Goal: Information Seeking & Learning: Learn about a topic

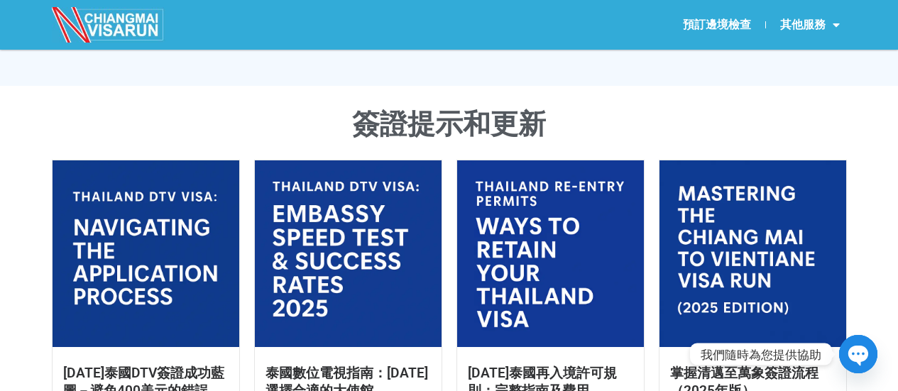
scroll to position [781, 0]
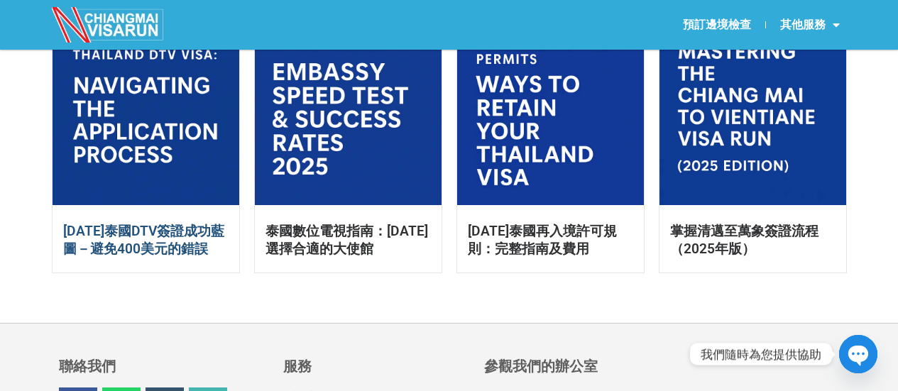
click at [119, 251] on font "2025年泰國DTV簽證成功藍圖－避免400美元的錯誤" at bounding box center [143, 240] width 161 height 34
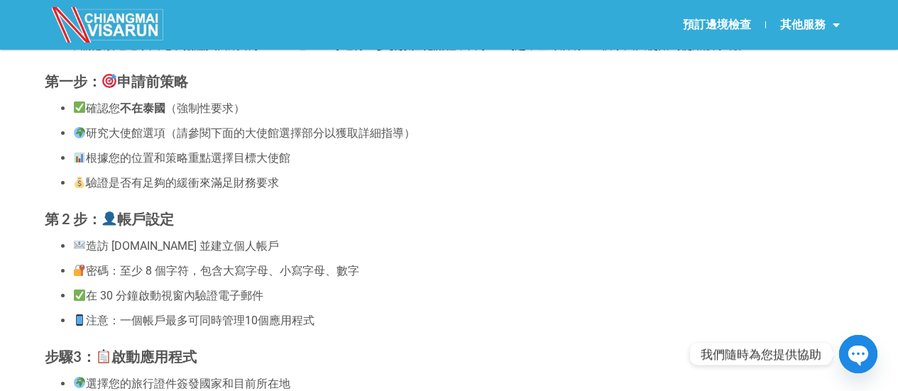
scroll to position [355, 0]
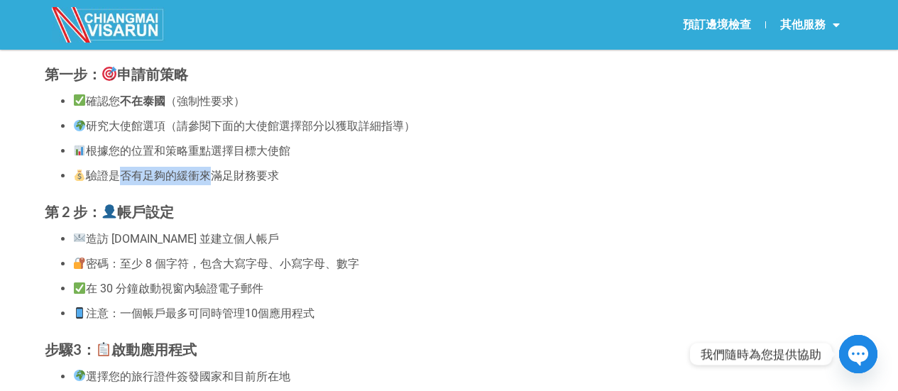
drag, startPoint x: 122, startPoint y: 179, endPoint x: 213, endPoint y: 178, distance: 90.9
click at [213, 178] on font "驗證是否有足夠的緩衝來滿足財務要求" at bounding box center [182, 175] width 193 height 13
click at [144, 237] on font "造訪 thaievisa.go.th 並建立個人帳戶" at bounding box center [182, 238] width 193 height 13
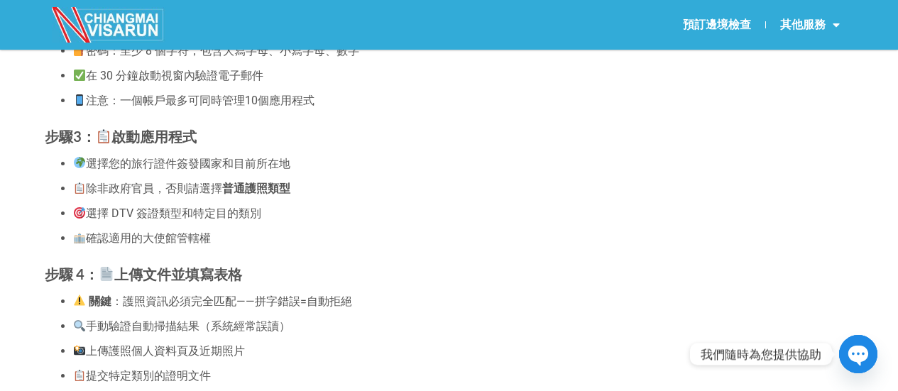
scroll to position [639, 0]
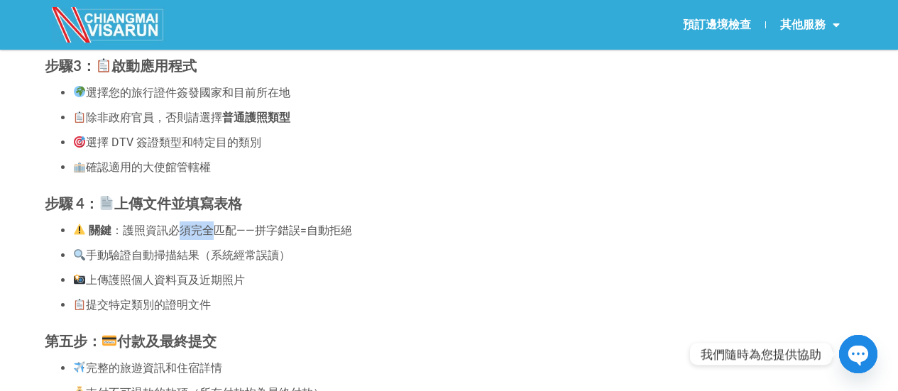
drag, startPoint x: 178, startPoint y: 230, endPoint x: 216, endPoint y: 231, distance: 38.4
click at [216, 231] on font "：護照資訊必須完全匹配——拼字錯誤=自動拒絕" at bounding box center [232, 230] width 241 height 13
click at [185, 247] on li "手動驗證自動掃描結果（系統經常誤讀）" at bounding box center [463, 255] width 781 height 18
drag, startPoint x: 126, startPoint y: 255, endPoint x: 166, endPoint y: 248, distance: 40.4
click at [166, 248] on li "手動驗證自動掃描結果（系統經常誤讀）" at bounding box center [463, 255] width 781 height 18
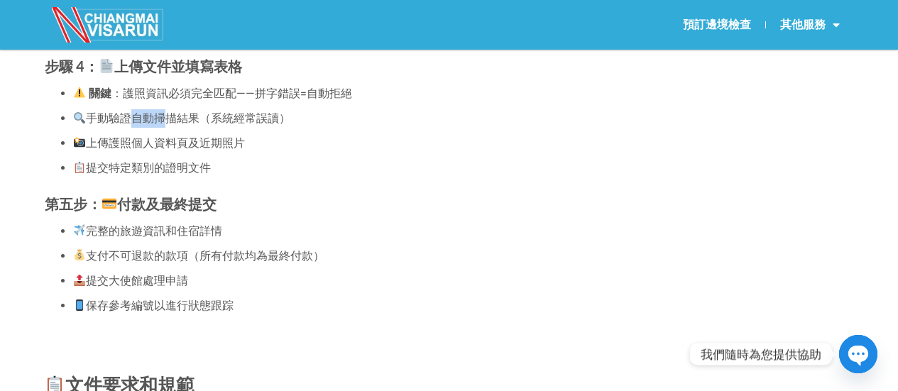
scroll to position [852, 0]
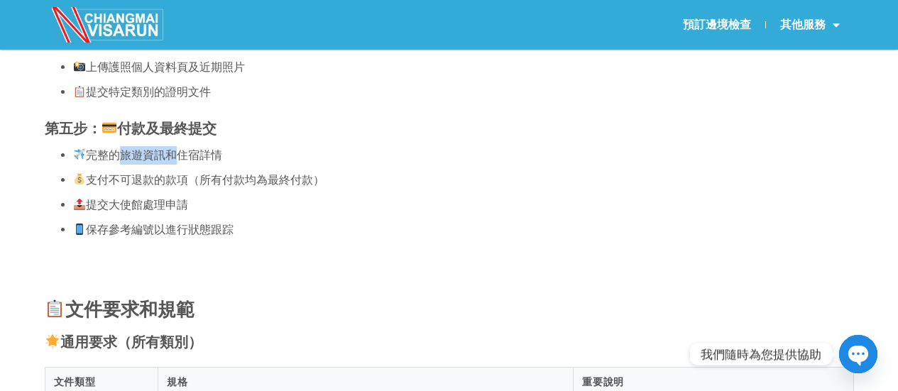
drag, startPoint x: 114, startPoint y: 153, endPoint x: 180, endPoint y: 146, distance: 66.5
drag, startPoint x: 124, startPoint y: 185, endPoint x: 176, endPoint y: 180, distance: 52.0
click at [176, 180] on font "支付不可退款的款項（所有付款均為最終付款）" at bounding box center [205, 179] width 239 height 13
drag, startPoint x: 109, startPoint y: 209, endPoint x: 153, endPoint y: 201, distance: 44.7
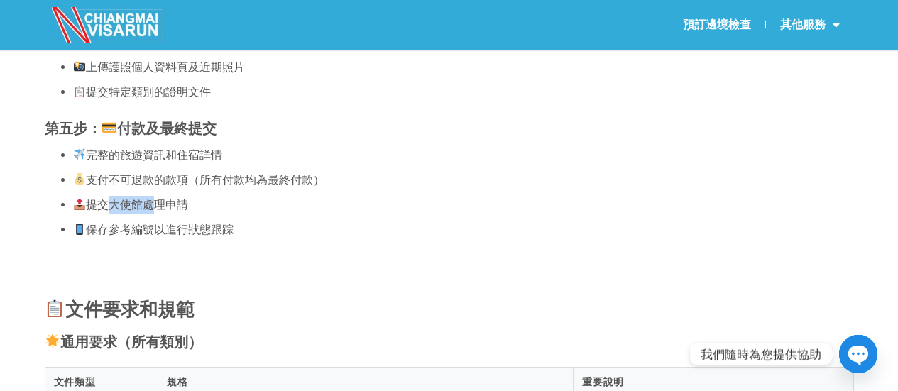
click at [153, 201] on font "提交大使館處理申請" at bounding box center [137, 204] width 102 height 13
drag, startPoint x: 116, startPoint y: 229, endPoint x: 146, endPoint y: 228, distance: 29.8
click at [146, 228] on font "保存參考編號以進行狀態跟踪" at bounding box center [160, 229] width 148 height 13
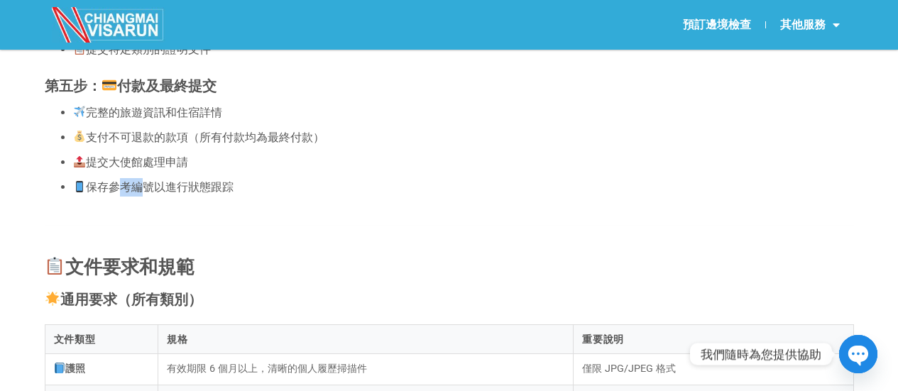
scroll to position [923, 0]
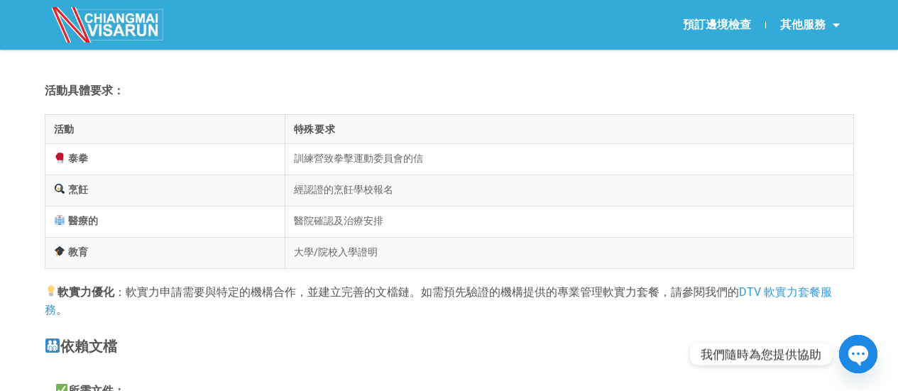
scroll to position [1705, 0]
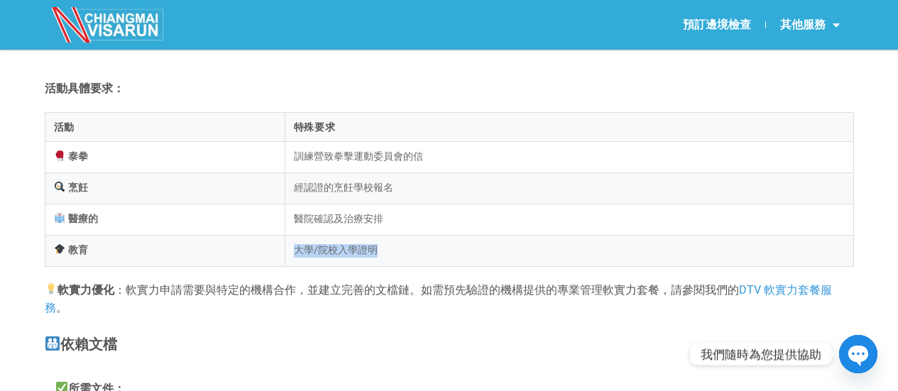
drag, startPoint x: 392, startPoint y: 255, endPoint x: 287, endPoint y: 262, distance: 105.4
click at [287, 262] on td "大學/院校入學證明" at bounding box center [569, 250] width 569 height 31
click at [332, 244] on td "大學/院校入學證明" at bounding box center [569, 250] width 569 height 31
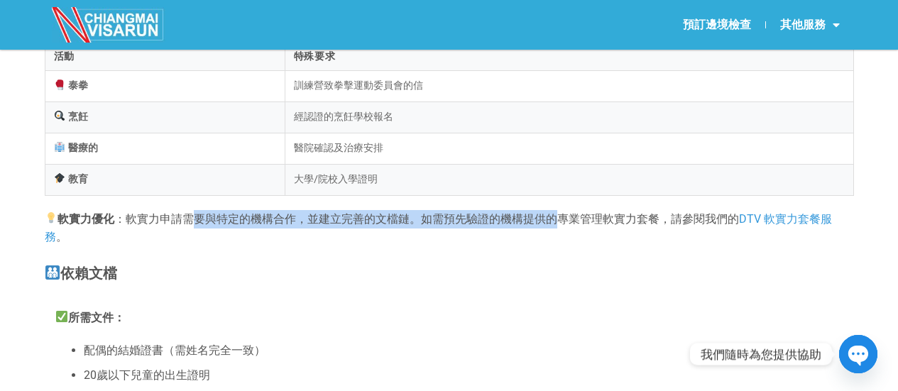
drag, startPoint x: 192, startPoint y: 228, endPoint x: 562, endPoint y: 206, distance: 370.0
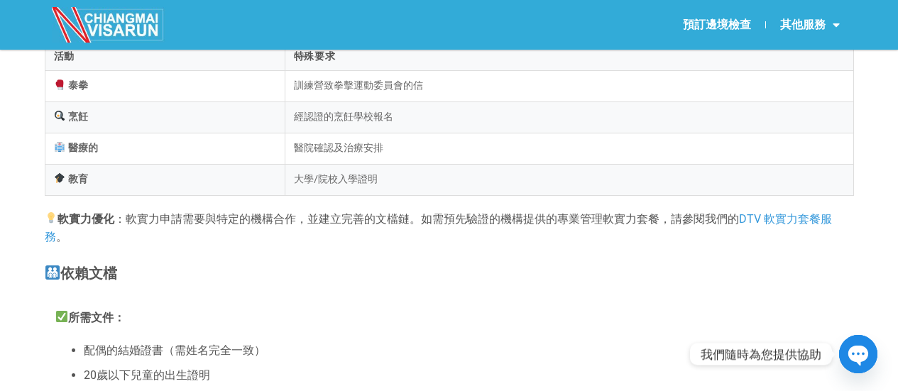
click at [565, 226] on font "：軟實力申請需要與特定的機構合作，並建立完善的文檔鏈。如需預先驗證的機構提供的專業管理軟實力套餐，請參閱我們的" at bounding box center [426, 218] width 625 height 13
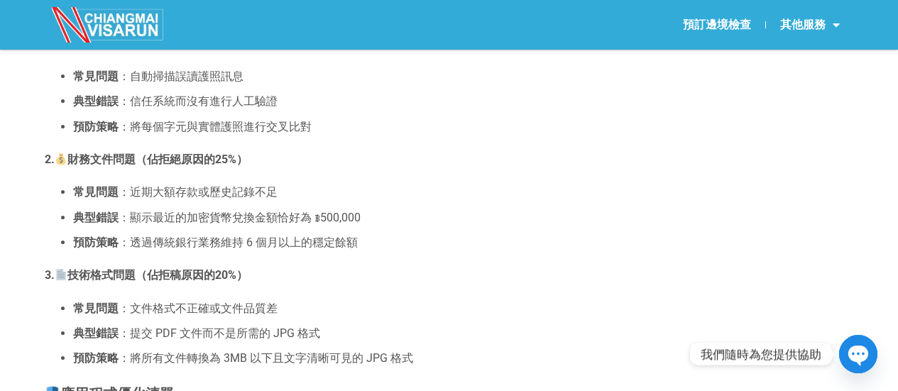
scroll to position [2912, 0]
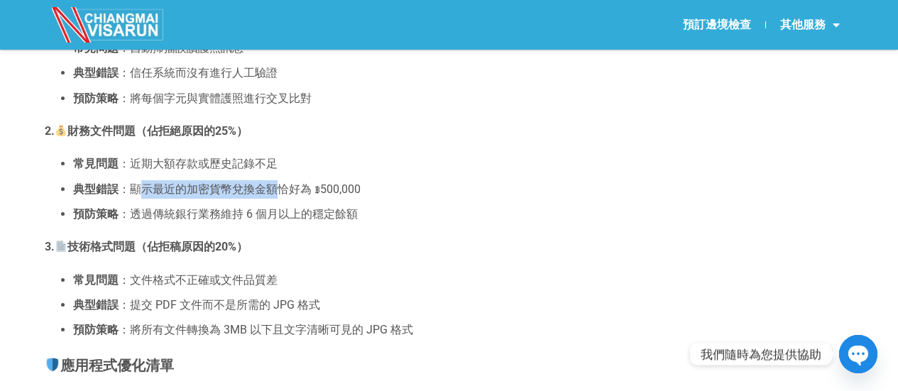
drag, startPoint x: 139, startPoint y: 203, endPoint x: 273, endPoint y: 205, distance: 134.2
click at [273, 196] on font "：顯示最近的加密貨幣兌換金額恰好為 ฿500,000" at bounding box center [240, 189] width 242 height 13
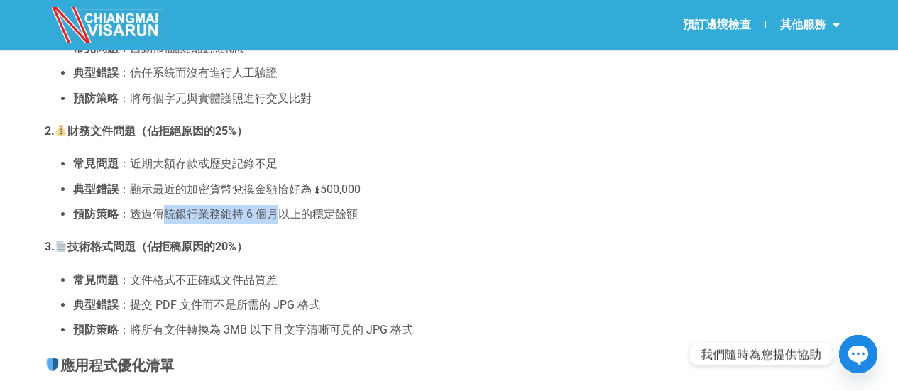
drag, startPoint x: 160, startPoint y: 229, endPoint x: 278, endPoint y: 222, distance: 118.1
click at [278, 221] on font "：透過傳統銀行業務維持 6 個月以上的穩定餘額" at bounding box center [238, 213] width 239 height 13
click at [310, 221] on font "：透過傳統銀行業務維持 6 個月以上的穩定餘額" at bounding box center [238, 213] width 239 height 13
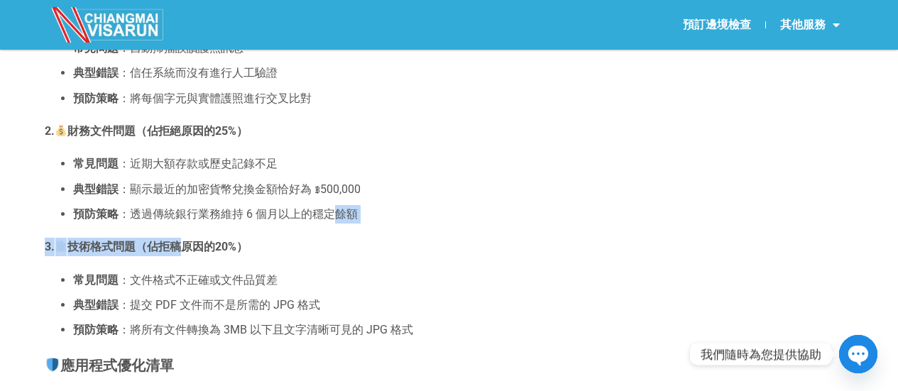
drag, startPoint x: 330, startPoint y: 225, endPoint x: 175, endPoint y: 237, distance: 154.6
click at [174, 221] on font "：透過傳統銀行業務維持 6 個月以上的穩定餘額" at bounding box center [238, 213] width 239 height 13
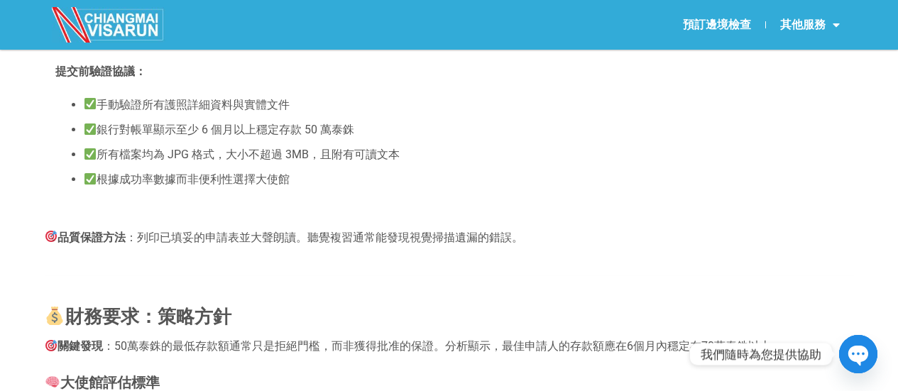
scroll to position [3267, 0]
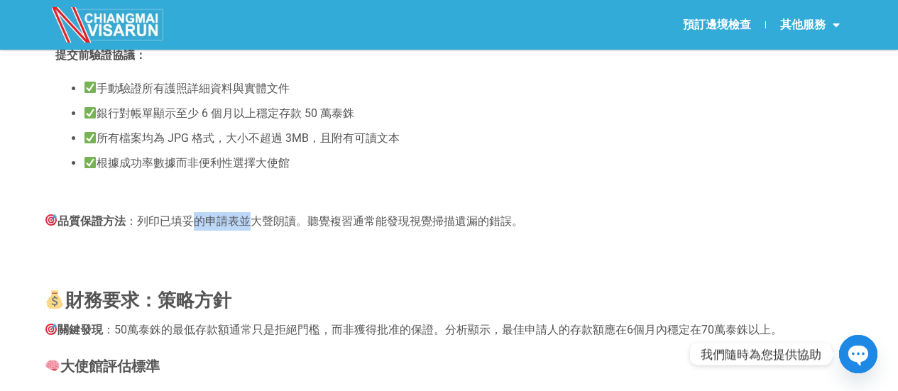
drag, startPoint x: 190, startPoint y: 229, endPoint x: 249, endPoint y: 229, distance: 58.2
click at [248, 227] on p "品質保證方法 ：列印已填妥的申請表並大聲朗讀。聽覺複習通常能發現視覺掃描遺漏的錯誤。" at bounding box center [450, 221] width 810 height 18
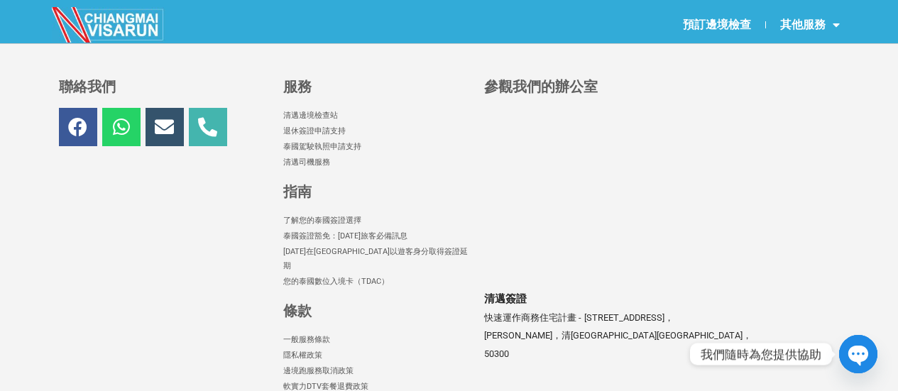
scroll to position [7457, 0]
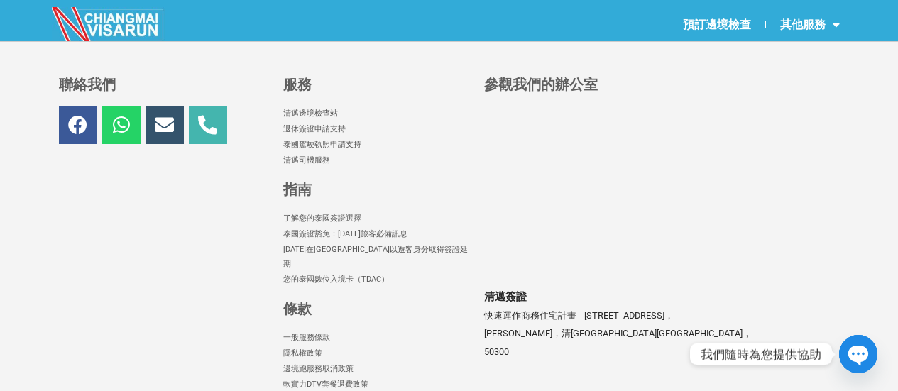
click at [381, 239] on font "泰國簽證豁免：[DATE]旅客必備訊息" at bounding box center [345, 233] width 124 height 9
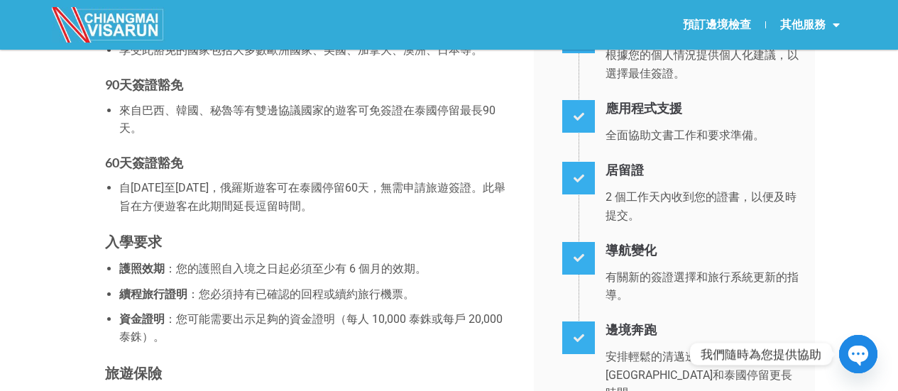
scroll to position [71, 0]
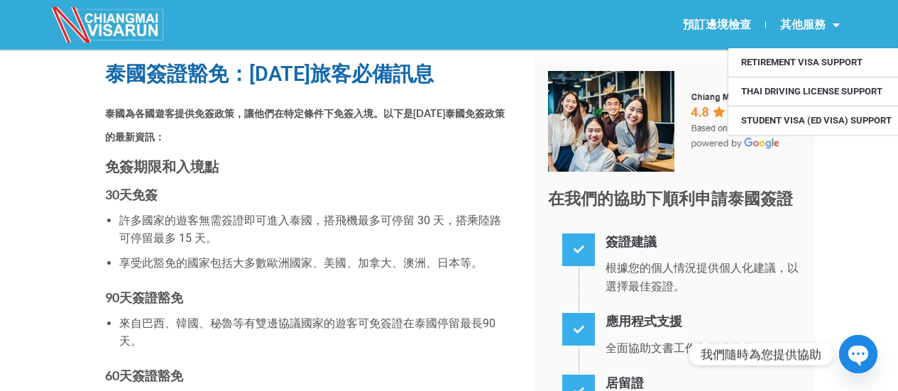
click at [803, 23] on font "其他服務" at bounding box center [803, 24] width 45 height 13
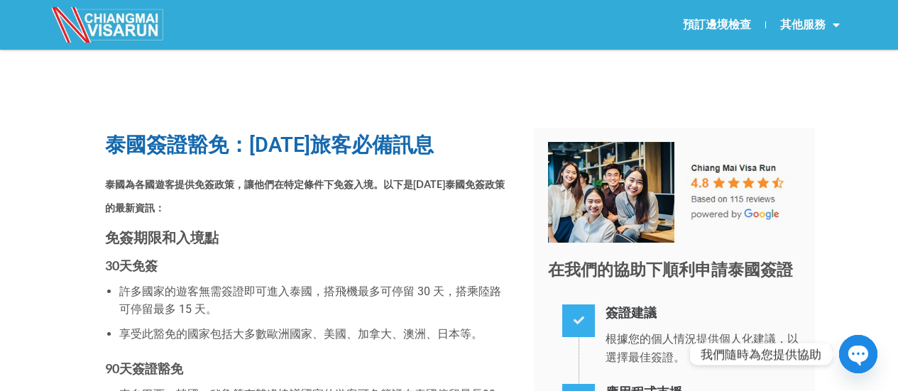
click at [800, 24] on font "其他服務" at bounding box center [803, 24] width 45 height 13
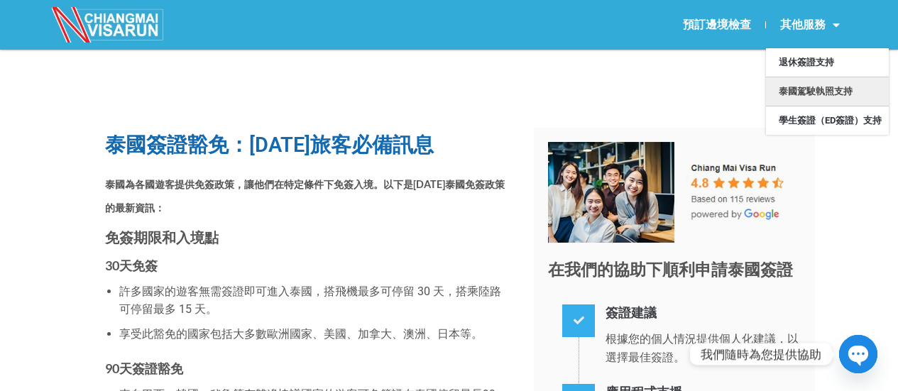
click at [798, 85] on font "泰國駕駛執照支持" at bounding box center [816, 92] width 74 height 14
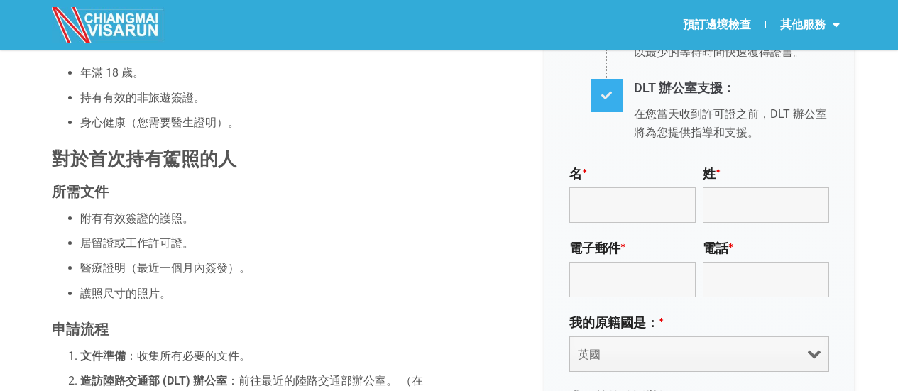
scroll to position [619, 0]
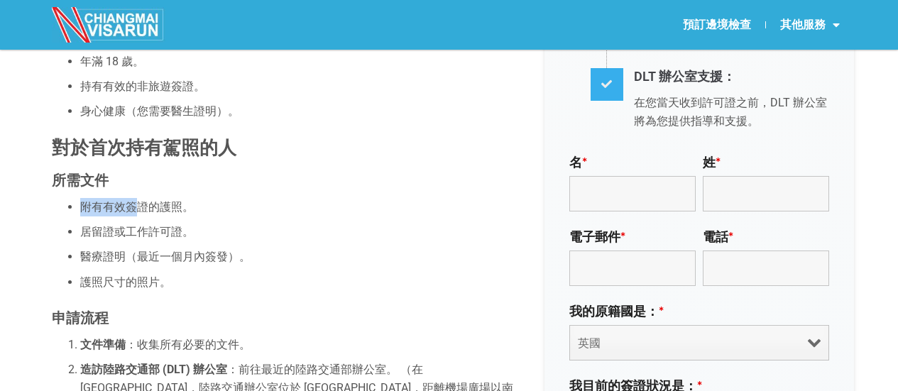
drag, startPoint x: 85, startPoint y: 202, endPoint x: 136, endPoint y: 205, distance: 51.2
click at [136, 205] on font "附有有效簽證的護照。" at bounding box center [137, 206] width 114 height 13
drag, startPoint x: 134, startPoint y: 80, endPoint x: 163, endPoint y: 88, distance: 31.0
click at [163, 88] on font "持有有效的非旅遊簽證。" at bounding box center [142, 86] width 125 height 13
click at [162, 113] on font "身心健康（您需要醫生證明）。" at bounding box center [159, 110] width 159 height 13
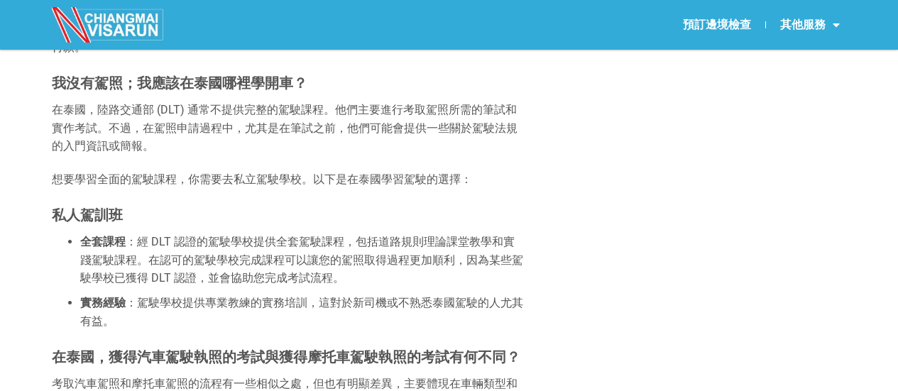
scroll to position [3105, 0]
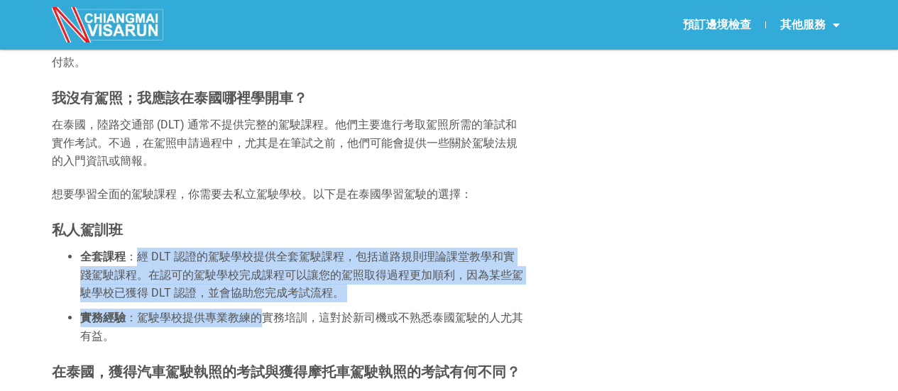
drag, startPoint x: 139, startPoint y: 246, endPoint x: 265, endPoint y: 299, distance: 136.5
click at [265, 299] on ul "全套課程 ：經 DLT 認證的駕駛學校提供全套駕駛課程，包括道路規則理論課堂教學和實踐駕駛課程。在認可的駕駛學校完成課程可以讓您的駕照取得過程更加順利，因為某…" at bounding box center [288, 297] width 472 height 98
click at [266, 311] on font "：駕駛學校提供專業教練的實務培訓，這對於新司機或不熟悉泰國駕駛的人尤其有益。" at bounding box center [301, 327] width 443 height 32
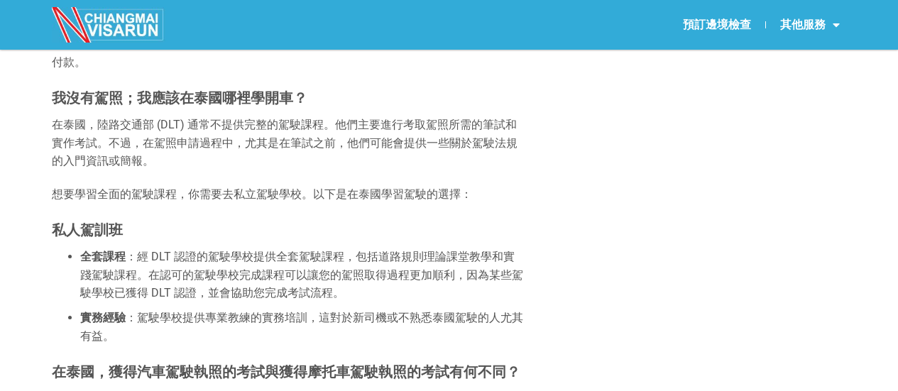
click at [380, 311] on font "：駕駛學校提供專業教練的實務培訓，這對於新司機或不熟悉泰國駕駛的人尤其有益。" at bounding box center [301, 327] width 443 height 32
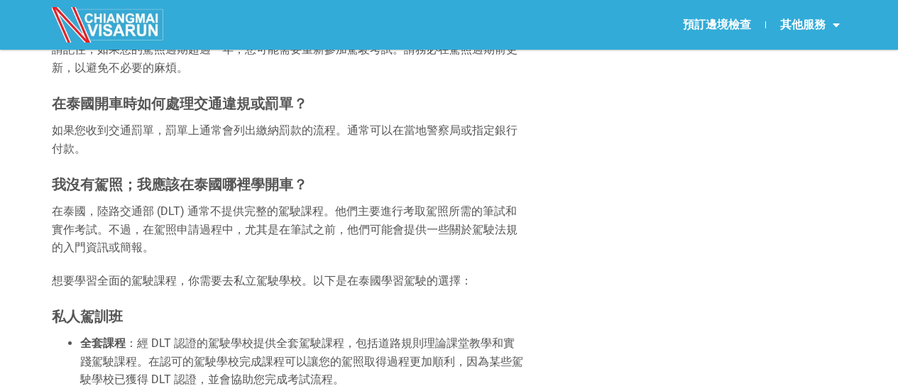
scroll to position [2963, 0]
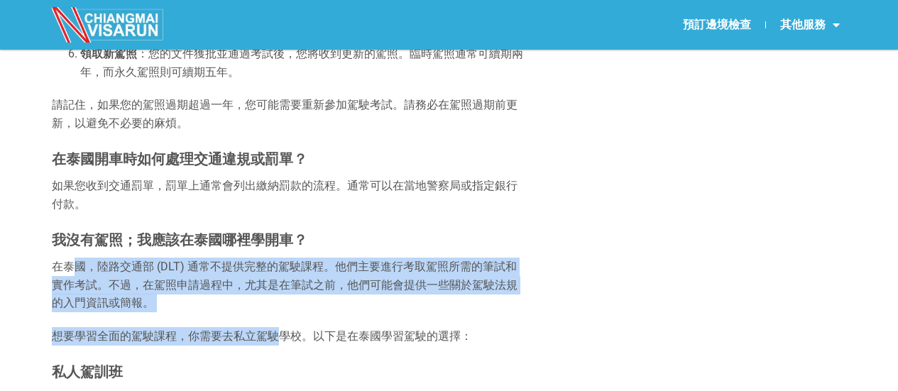
drag, startPoint x: 76, startPoint y: 251, endPoint x: 273, endPoint y: 315, distance: 206.6
click at [273, 330] on font "想要學習全面的駕駛課程，你需要去私立駕駛學校。以下是在泰國學習駕駛的選擇：" at bounding box center [262, 336] width 420 height 13
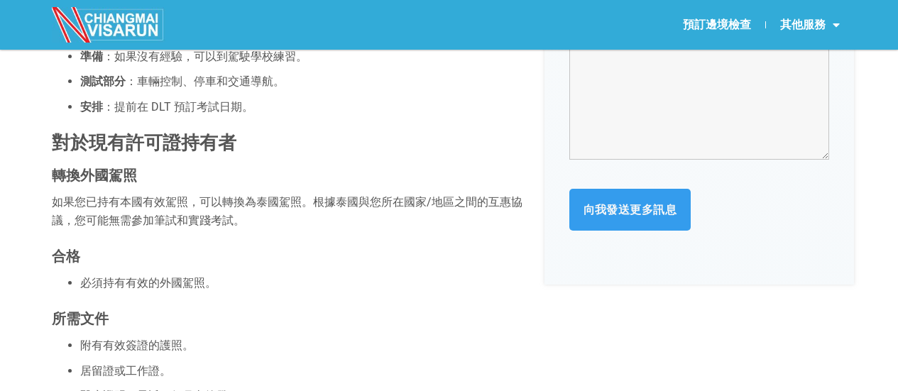
scroll to position [903, 0]
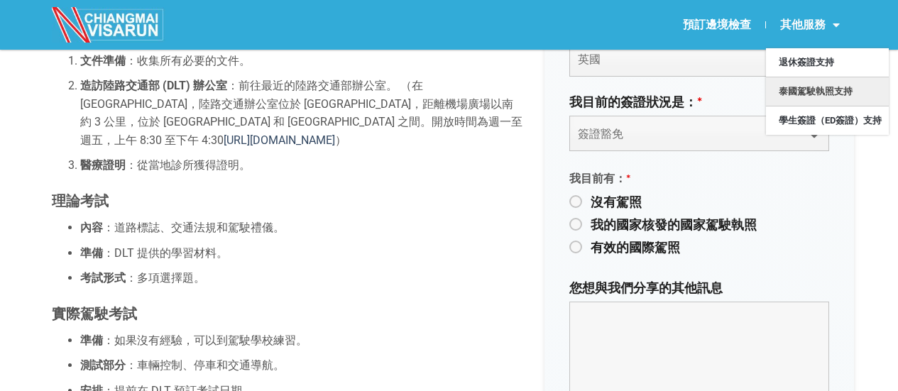
click at [790, 20] on font "其他服務" at bounding box center [803, 24] width 45 height 13
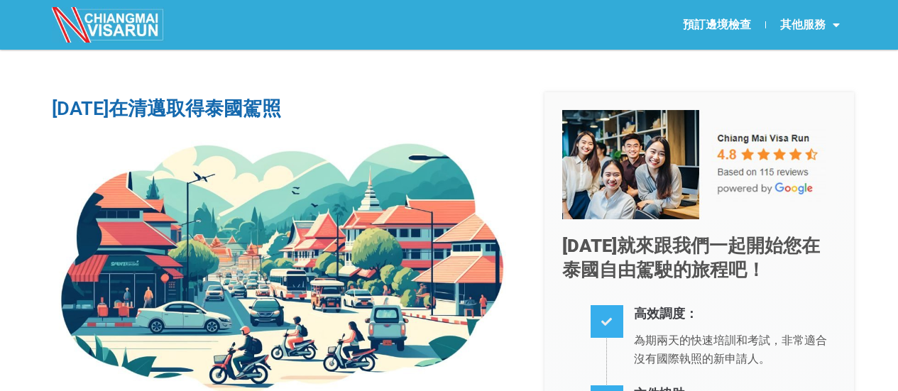
click at [791, 26] on font "其他服務" at bounding box center [803, 24] width 45 height 13
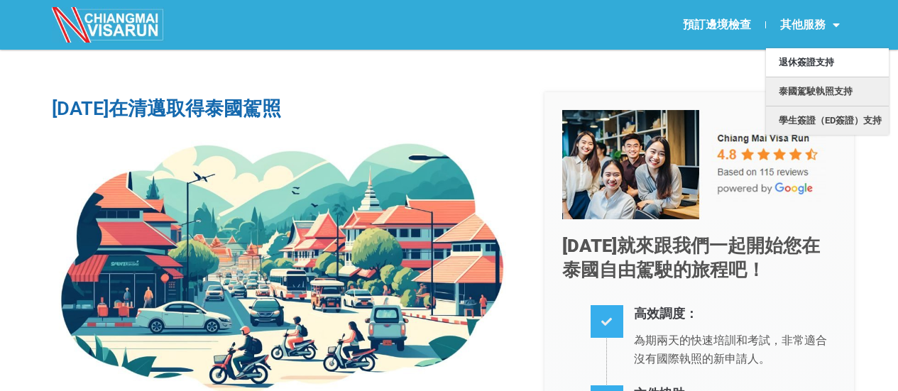
click at [805, 117] on font "學生簽證（ED簽證）支持" at bounding box center [830, 120] width 103 height 11
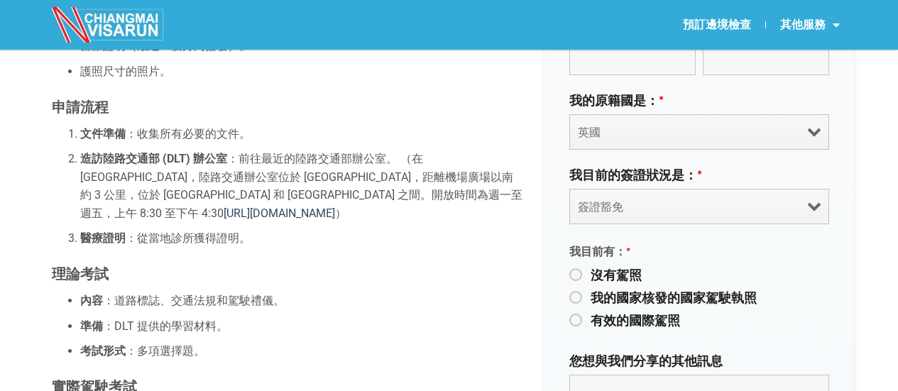
scroll to position [852, 0]
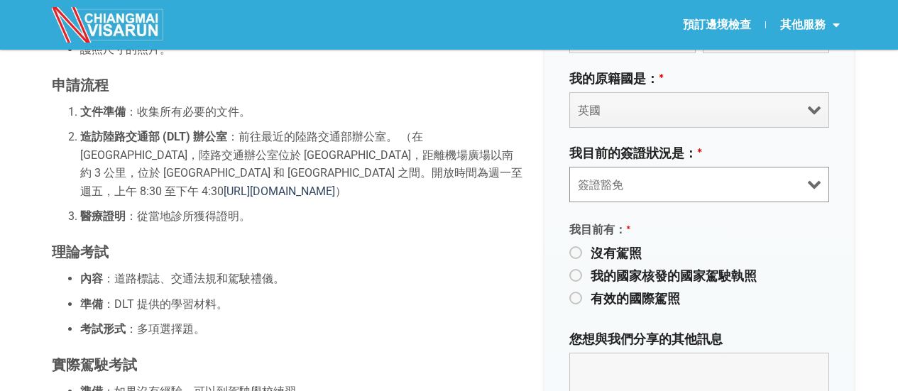
click at [653, 182] on select "簽證豁免 旅遊簽證（SETV/METV） 非0類、非B類簽證" at bounding box center [700, 185] width 260 height 36
click at [570, 167] on select "簽證豁免 旅遊簽證（SETV/METV） 非0類、非B類簽證" at bounding box center [700, 185] width 260 height 36
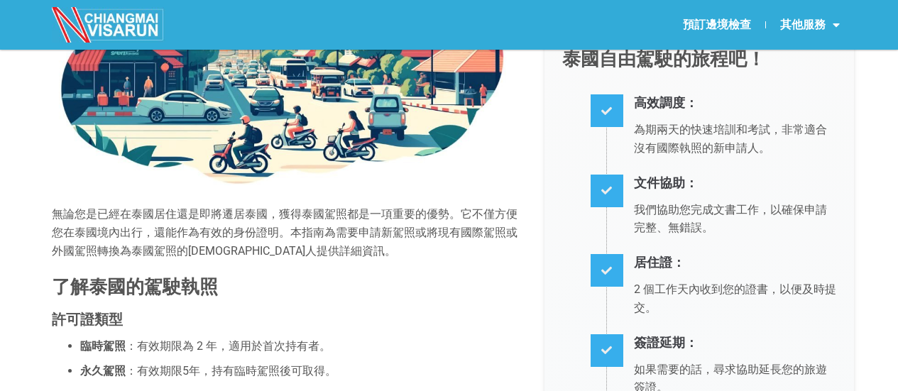
scroll to position [0, 0]
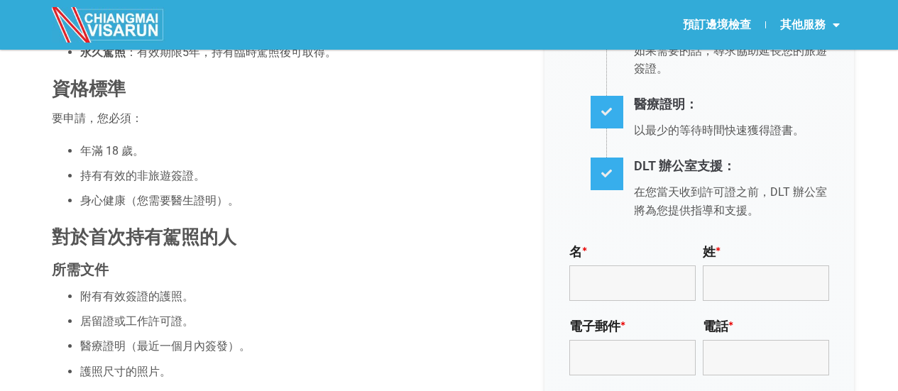
scroll to position [477, 0]
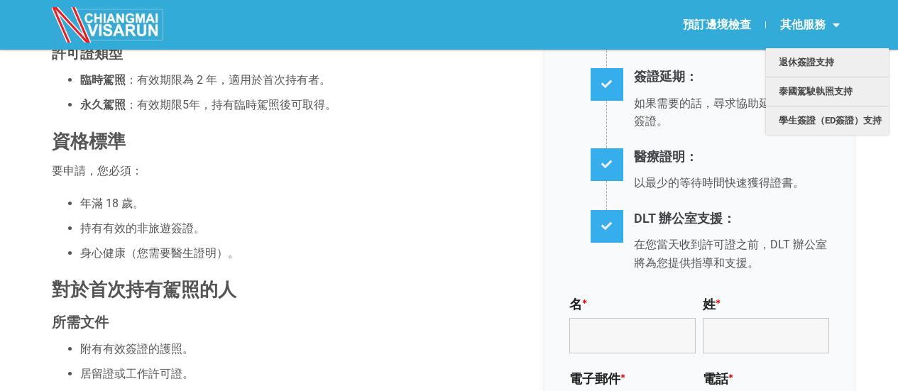
click at [796, 65] on font "退休簽證支持" at bounding box center [806, 62] width 55 height 11
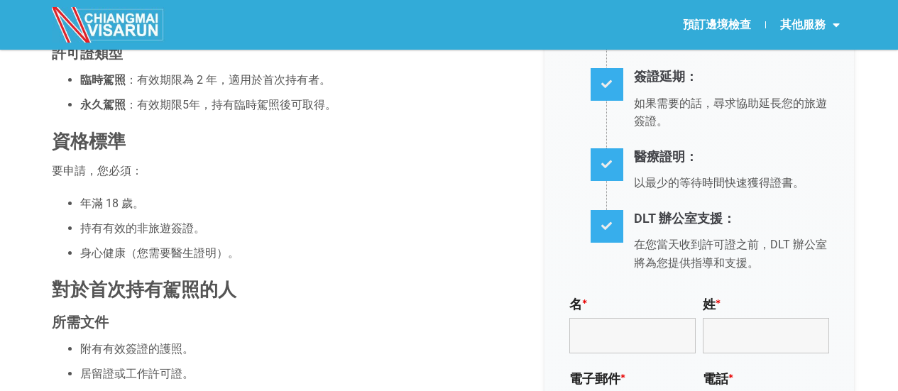
scroll to position [335, 0]
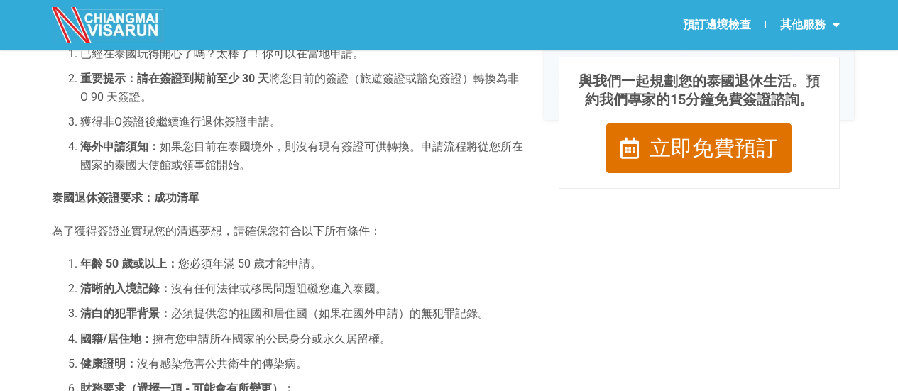
scroll to position [781, 0]
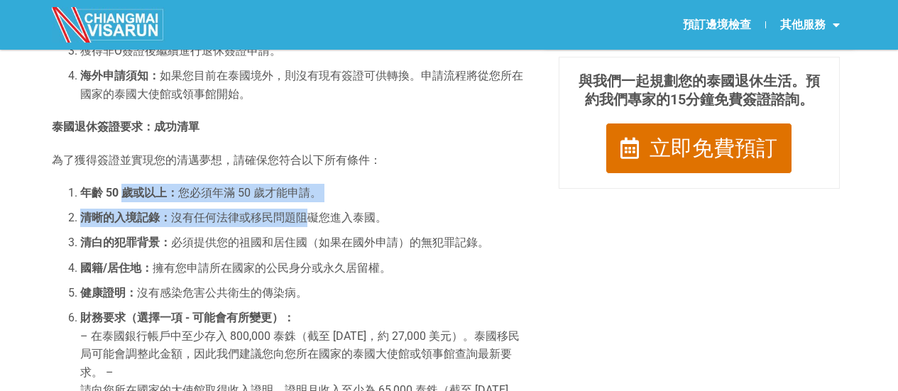
drag, startPoint x: 126, startPoint y: 185, endPoint x: 310, endPoint y: 214, distance: 185.5
click at [310, 214] on ol "年齡 50 歲或以上： 您必須年滿 50 歲才能申請。 清晰的入境記錄： 沒有任何法律或移民問題阻礙您進入泰國。 清白的犯罪背景： 必須提供您的祖國和居住國（…" at bounding box center [288, 360] width 472 height 352
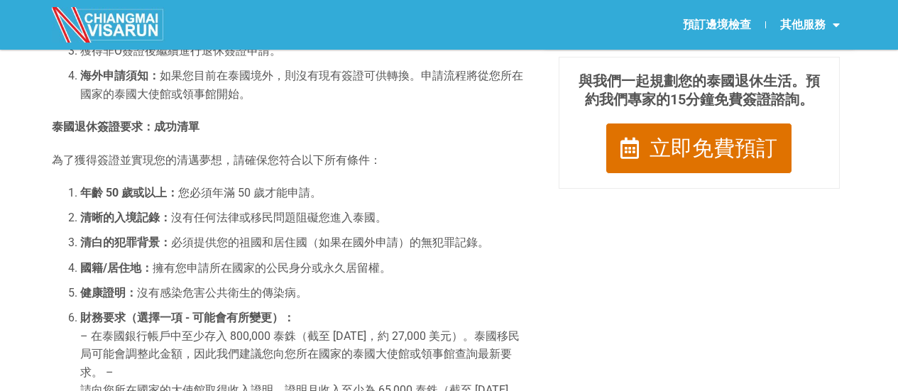
click at [268, 249] on font "必須提供您的祖國和居住國（如果在國外申請）的無犯罪記錄。" at bounding box center [330, 242] width 318 height 13
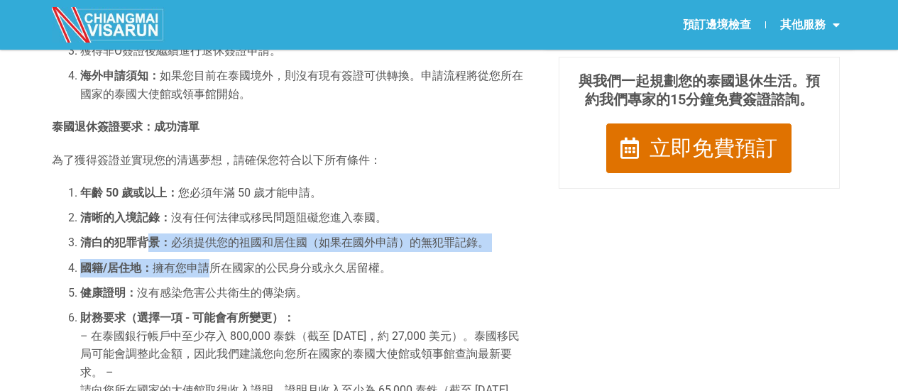
drag, startPoint x: 146, startPoint y: 241, endPoint x: 212, endPoint y: 271, distance: 72.2
click at [212, 271] on ol "年齡 50 歲或以上： 您必須年滿 50 歲才能申請。 清晰的入境記錄： 沒有任何法律或移民問題阻礙您進入泰國。 清白的犯罪背景： 必須提供您的祖國和居住國（…" at bounding box center [288, 360] width 472 height 352
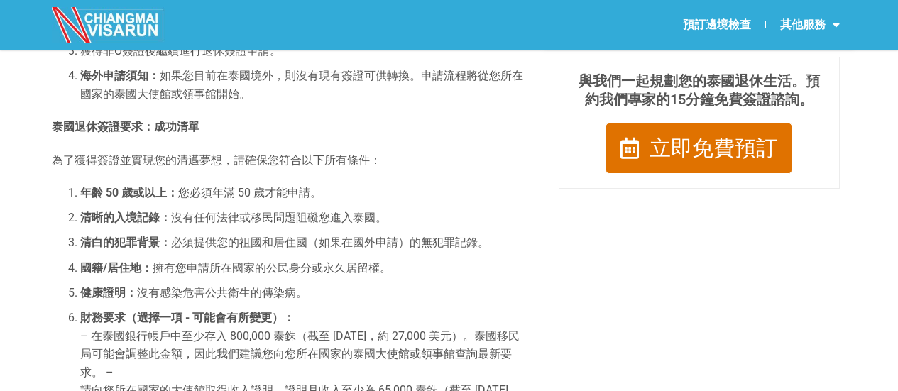
click at [249, 274] on font "擁有您申請所在國家的公民身分或永久居留權。" at bounding box center [272, 267] width 239 height 13
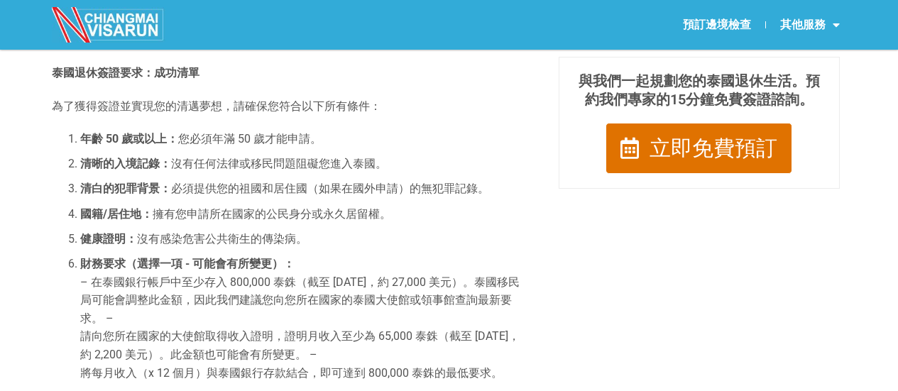
scroll to position [852, 0]
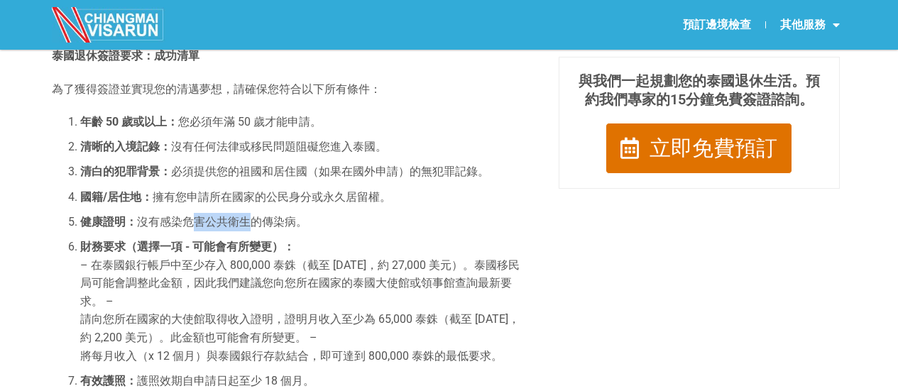
drag, startPoint x: 197, startPoint y: 220, endPoint x: 251, endPoint y: 220, distance: 54.0
click at [251, 220] on font "沒有感染危害公共衛生的傳染病。" at bounding box center [222, 221] width 170 height 13
click at [249, 226] on font "沒有感染危害公共衛生的傳染病。" at bounding box center [222, 221] width 170 height 13
click at [217, 271] on font "– 在泰國銀行帳戶中至少存入 800,000 泰銖（截至 [DATE]，約 27,000 美元）。泰國移民局可能會調整此金額，因此我們建議您向您所在國家的泰國…" at bounding box center [300, 284] width 440 height 50
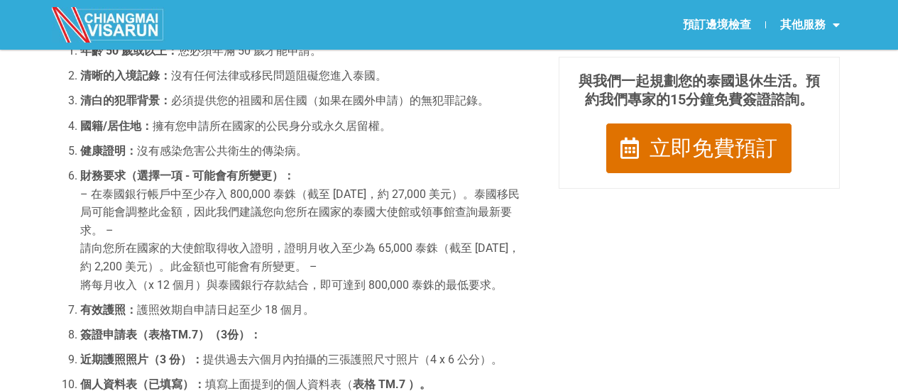
click at [91, 201] on li "財務要求（選擇一項 - 可能會有所變更）： – 在泰國銀行帳戶中至少存入 800,000 泰銖（截至 [DATE]，約 27,000 美元）。泰國移民局可能會…" at bounding box center [301, 230] width 443 height 127
click at [99, 230] on font "– 在泰國銀行帳戶中至少存入 800,000 泰銖（截至 2024 年 4 月，約 27,000 美元）。泰國移民局可能會調整此金額，因此我們建議您向您所在國…" at bounding box center [300, 213] width 440 height 50
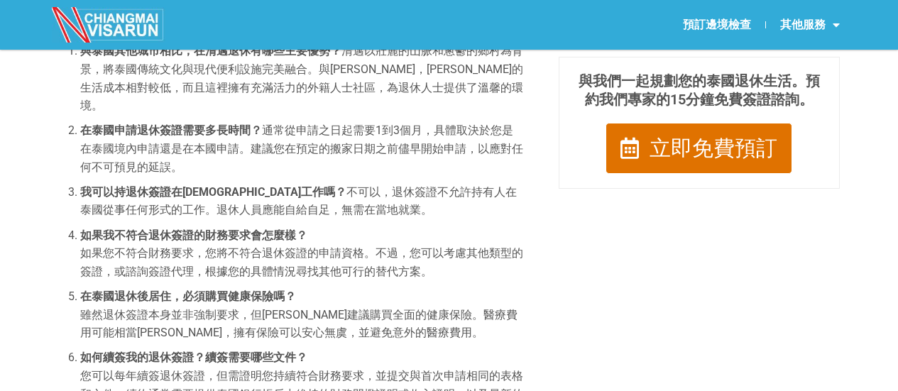
scroll to position [1420, 0]
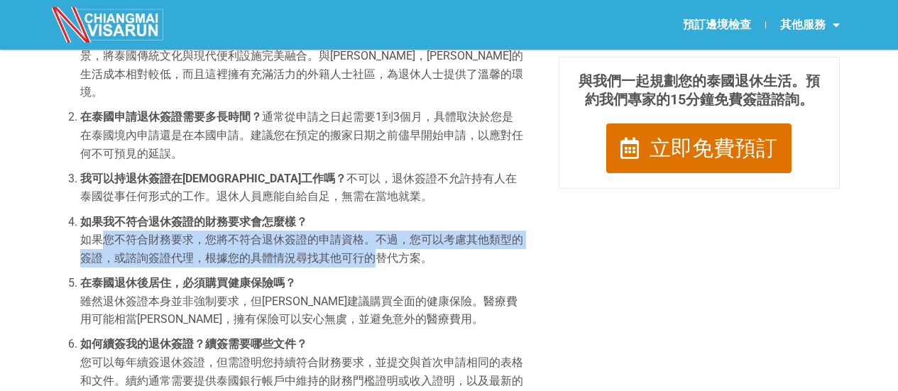
drag, startPoint x: 104, startPoint y: 225, endPoint x: 372, endPoint y: 233, distance: 267.9
click at [372, 233] on li "如果我不符合退休簽證的財務要求會怎麼樣？ 如果您不符合財務要求，您將不符合退休簽證的申請資格。不過，您可以考慮其他類型的簽證，或諮詢簽證代理，根據您的具體情況…" at bounding box center [301, 240] width 443 height 55
click at [366, 244] on font "如果您不符合財務要求，您將不符合退休簽證的申請資格。不過，您可以考慮其他類型的簽證，或諮詢簽證代理，根據您的具體情況尋找其他可行的替代方案。" at bounding box center [301, 249] width 443 height 32
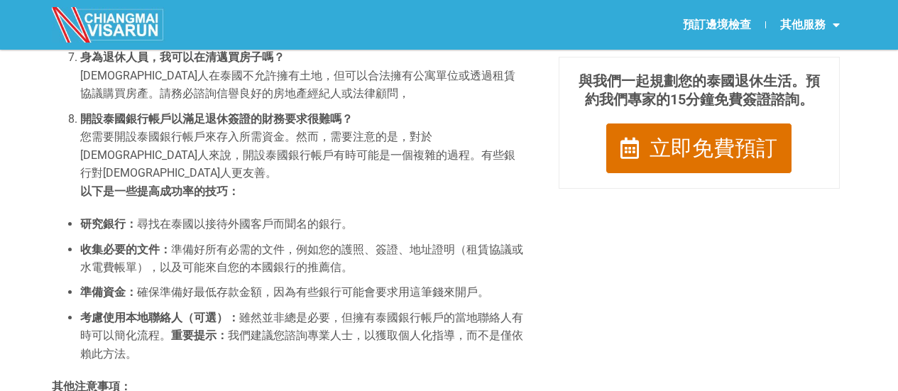
scroll to position [1776, 0]
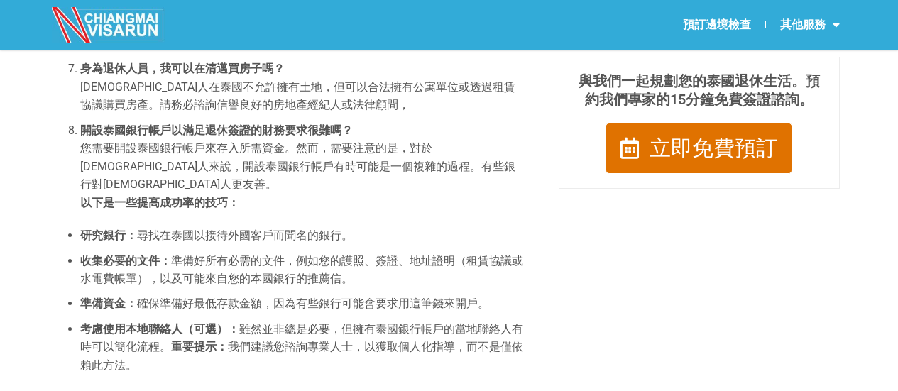
drag, startPoint x: 113, startPoint y: 193, endPoint x: 175, endPoint y: 305, distance: 128.4
click at [175, 305] on ul "研究銀行： 尋找在泰國以接待外國客戶而聞名的銀行。 收集必要的文件： 準備好所有必需的文件，例如您的護照、簽證、地址證明（租賃協議或水電費帳單），以及可能來自…" at bounding box center [288, 301] width 472 height 148
click at [266, 297] on font "確保準備好最低存款金額，因為有些銀行可能會要求用這筆錢來開戶。" at bounding box center [313, 303] width 352 height 13
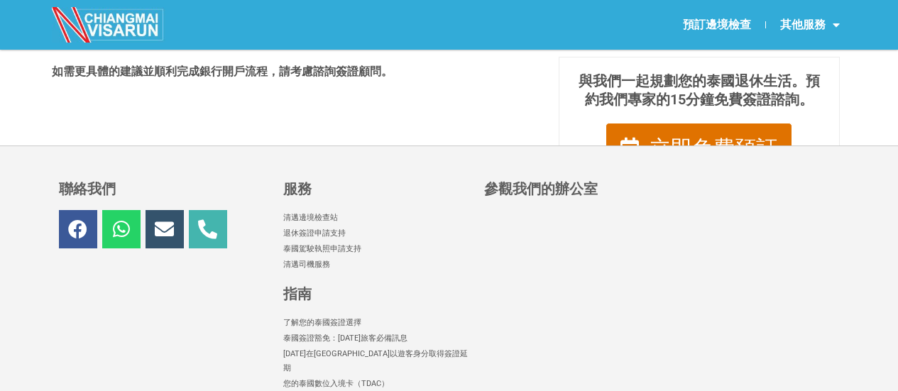
scroll to position [2344, 0]
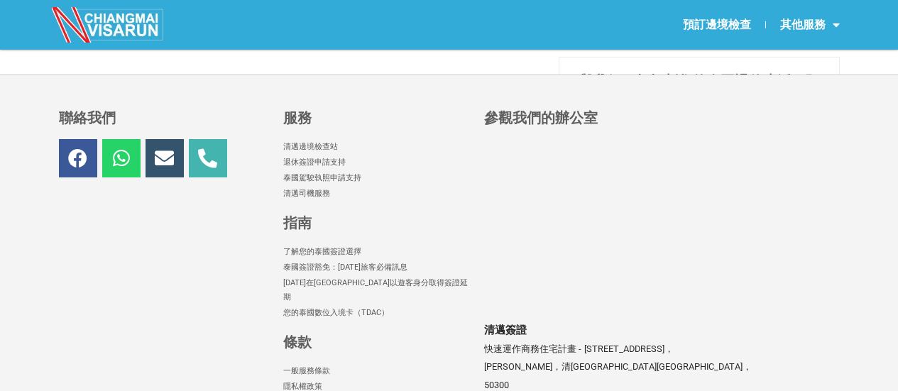
click at [330, 245] on font "了解您的泰國簽證選擇" at bounding box center [322, 252] width 78 height 14
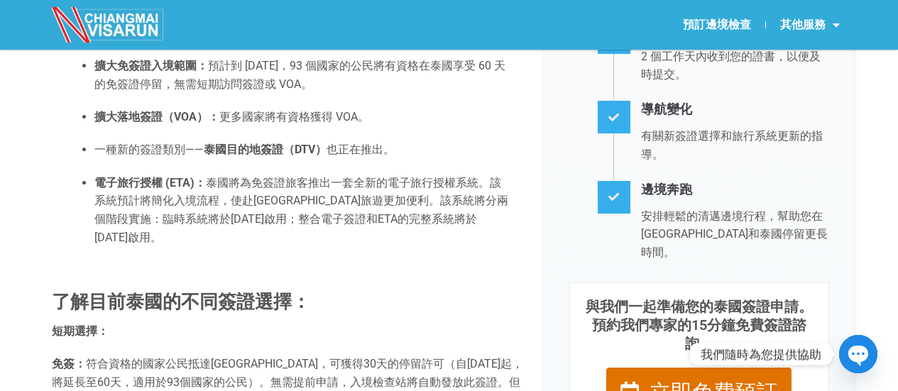
scroll to position [639, 0]
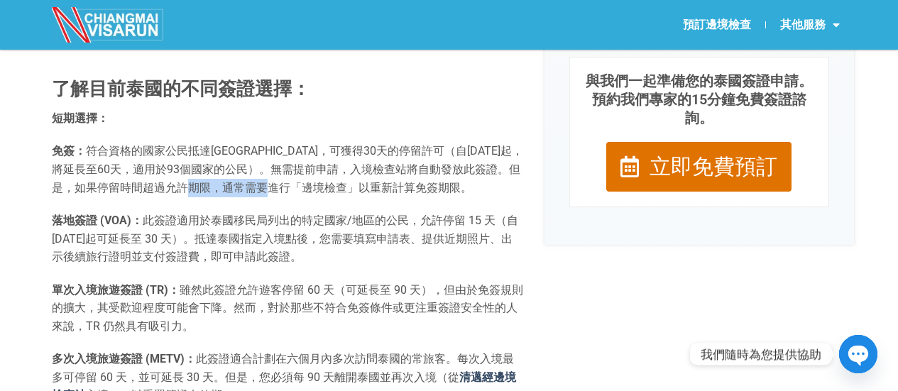
drag, startPoint x: 364, startPoint y: 175, endPoint x: 279, endPoint y: 174, distance: 84.5
click at [279, 174] on font "符合資格的國家公民抵達[GEOGRAPHIC_DATA]，可獲得30天的停留許可（自[DATE]起，將延長至60天，適用於93個國家的公民）。無需提前申請，入…" at bounding box center [288, 169] width 472 height 50
drag, startPoint x: 265, startPoint y: 217, endPoint x: 227, endPoint y: 230, distance: 39.8
click at [265, 218] on font "此簽證適用於泰國移民局列出的特定國家/地區的公民，允許停留 15 天（自 [DATE]起可延長至 30 天）。抵達泰國指定入境點後，您需要填寫申請表、提供近期…" at bounding box center [285, 239] width 467 height 50
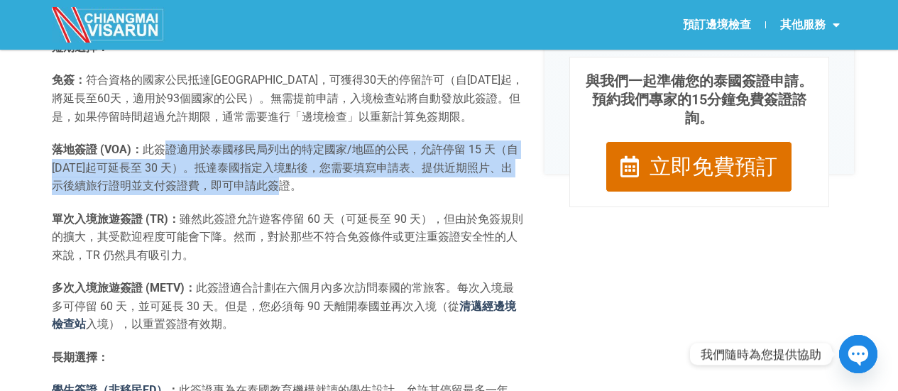
drag, startPoint x: 160, startPoint y: 129, endPoint x: 253, endPoint y: 165, distance: 99.8
click at [253, 165] on font "此簽證適用於泰國移民局列出的特定國家/地區的公民，允許停留 15 天（自 [DATE]起可延長至 30 天）。抵達泰國指定入境點後，您需要填寫申請表、提供近期…" at bounding box center [285, 168] width 467 height 50
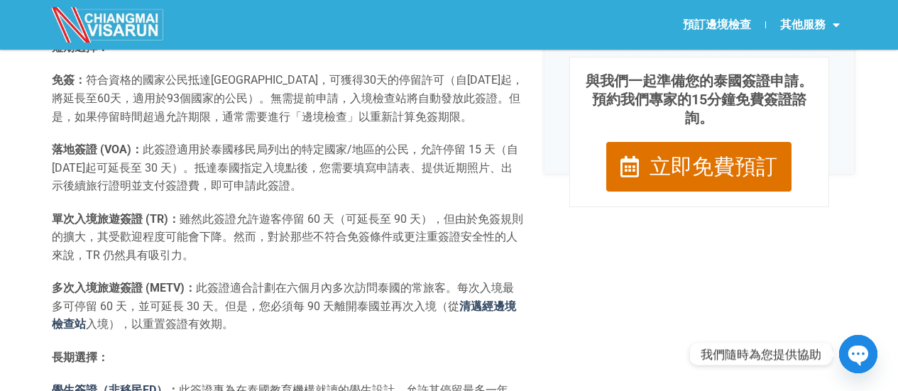
click at [217, 212] on font "雖然此簽證允許遊客停留 60 天（可延長至 90 天），但由於免簽規則的擴大，其受歡迎程度可能會下降。然而，對於那些不符合免簽條件或更注重簽證安全性的人來說，…" at bounding box center [288, 237] width 472 height 50
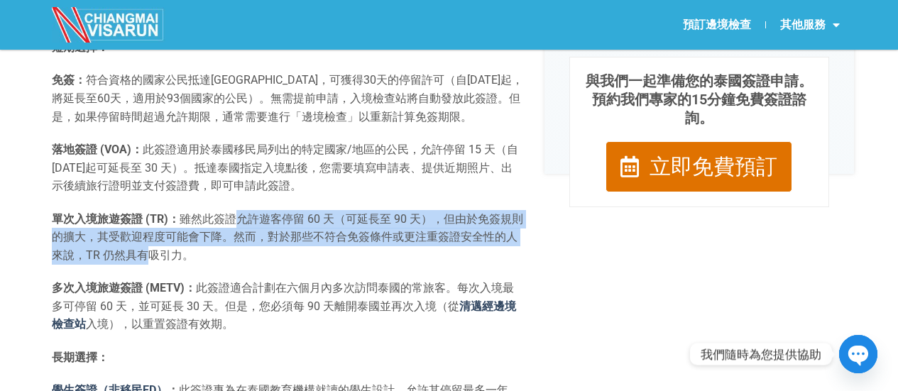
drag, startPoint x: 226, startPoint y: 198, endPoint x: 133, endPoint y: 232, distance: 99.1
click at [133, 232] on font "雖然此簽證允許遊客停留 60 天（可延長至 90 天），但由於免簽規則的擴大，其受歡迎程度可能會下降。然而，對於那些不符合免簽條件或更注重簽證安全性的人來說，…" at bounding box center [288, 237] width 472 height 50
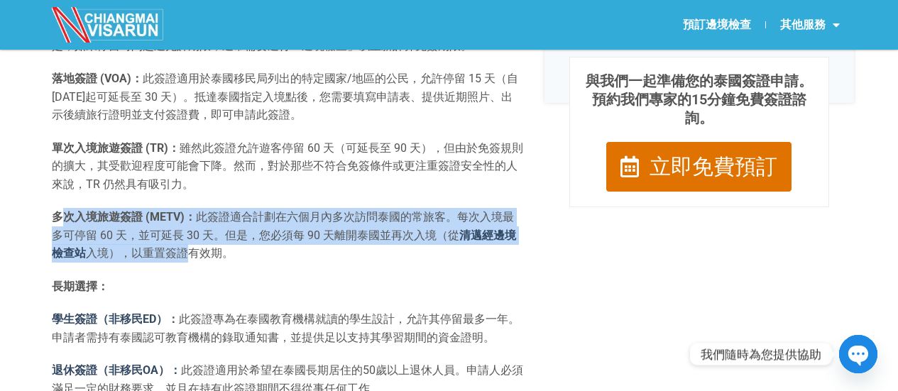
drag, startPoint x: 67, startPoint y: 201, endPoint x: 178, endPoint y: 232, distance: 115.6
click at [178, 232] on p "多次入境旅遊簽證 (METV)： 此簽證適合計劃在六個月內多次訪問泰國的常旅客。每次入境最多可停留 60 天，並可延長 30 天。但是，您必須每 90 天離開…" at bounding box center [288, 235] width 472 height 55
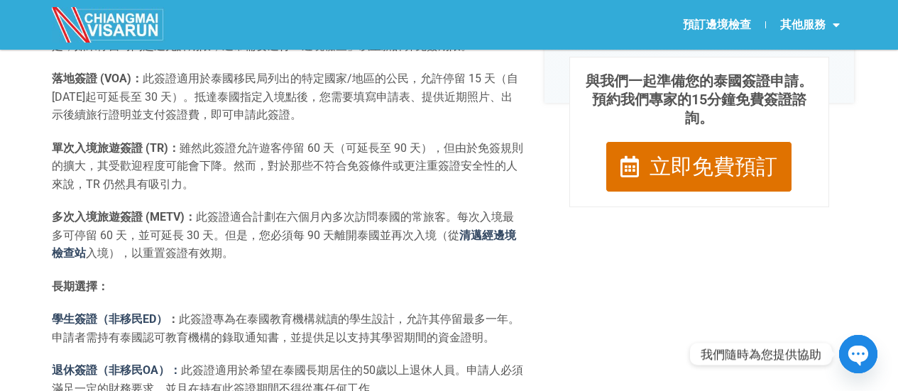
click at [256, 259] on div "了解目前泰國的不同簽證選擇： 短期選擇： 免簽： 符合資格的國家公民抵達[GEOGRAPHIC_DATA]，可獲得30天的停留許可（自[DATE]起，將延長至…" at bounding box center [288, 382] width 472 height 894
click at [187, 217] on font "此簽證適合計劃在六個月內多次訪問泰國的常旅客。每次入境最多可停留 60 天，並可延長 30 天。但是，您必須每 90 天離開泰國並再次入境（從" at bounding box center [283, 226] width 462 height 32
click at [299, 221] on font "此簽證適合計劃在六個月內多次訪問泰國的常旅客。每次入境最多可停留 60 天，並可延長 30 天。但是，您必須每 90 天離開泰國並再次入境（從" at bounding box center [283, 226] width 462 height 32
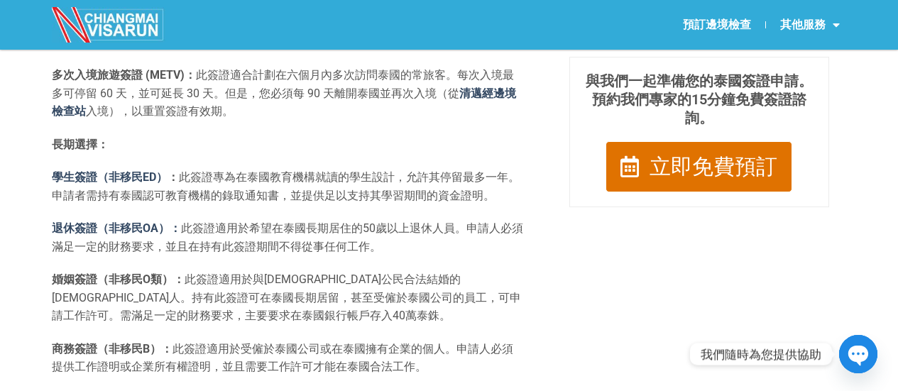
scroll to position [994, 0]
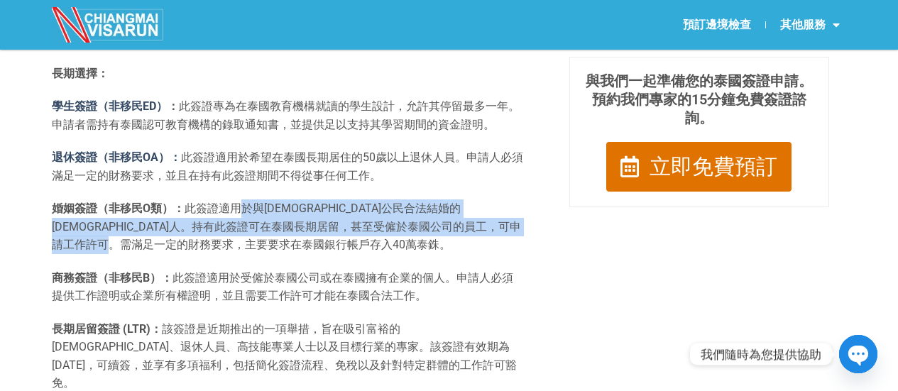
drag, startPoint x: 227, startPoint y: 191, endPoint x: 202, endPoint y: 228, distance: 44.1
click at [202, 228] on p "婚姻簽證（非移民O類）： 此簽證適用於與[DEMOGRAPHIC_DATA]公民合法結婚的[DEMOGRAPHIC_DATA]人。持有此簽證可在泰國長期居留，…" at bounding box center [288, 227] width 472 height 55
click at [227, 224] on p "婚姻簽證（非移民O類）： 此簽證適用於與[DEMOGRAPHIC_DATA]公民合法結婚的[DEMOGRAPHIC_DATA]人。持有此簽證可在泰國長期居留，…" at bounding box center [288, 227] width 472 height 55
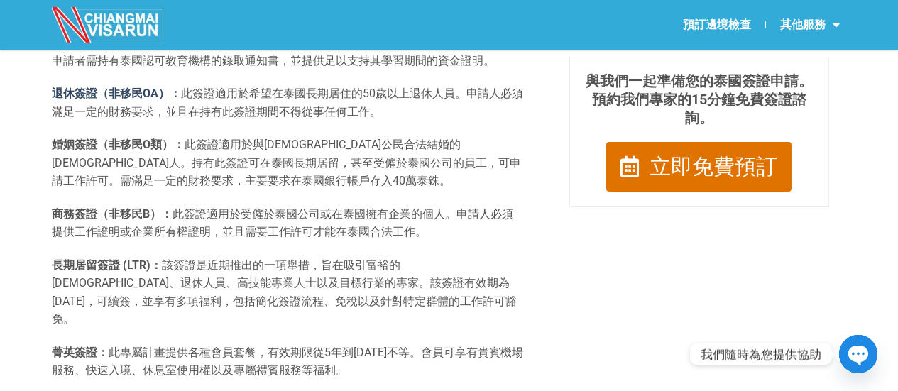
scroll to position [1065, 0]
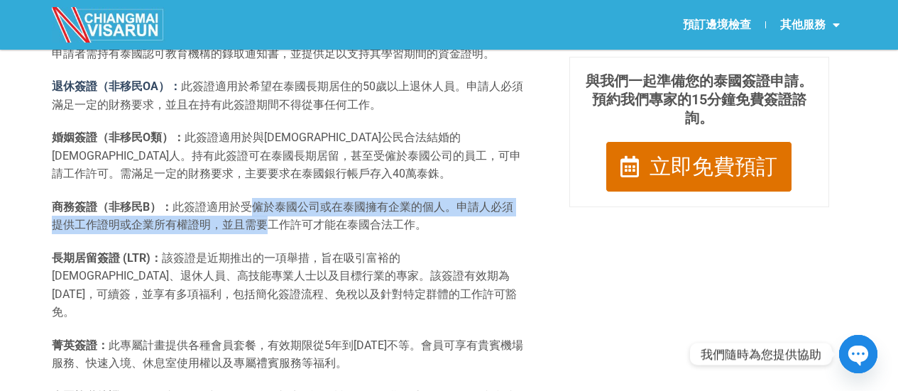
drag, startPoint x: 233, startPoint y: 190, endPoint x: 248, endPoint y: 207, distance: 23.2
click at [248, 207] on font "此簽證適用於受僱於泰國公司或在泰國擁有企業的個人。申請人必須提供工作證明或企業所有權證明，並且需要工作許可才能在泰國合法工作。" at bounding box center [283, 216] width 462 height 32
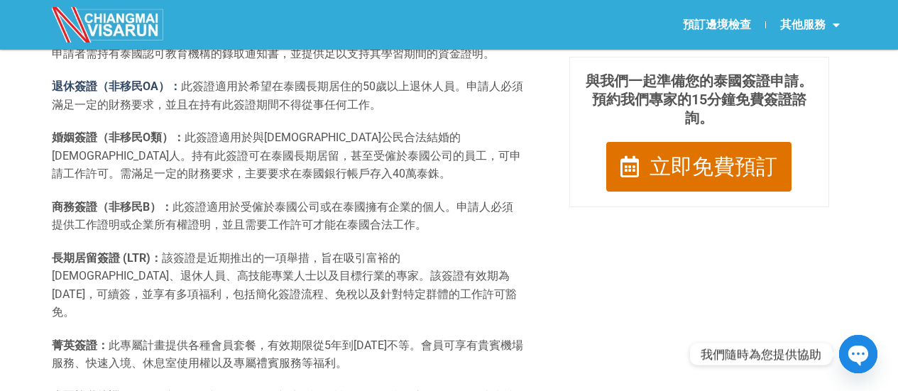
click at [273, 210] on font "此簽證適用於受僱於泰國公司或在泰國擁有企業的個人。申請人必須提供工作證明或企業所有權證明，並且需要工作許可才能在泰國合法工作。" at bounding box center [283, 216] width 462 height 32
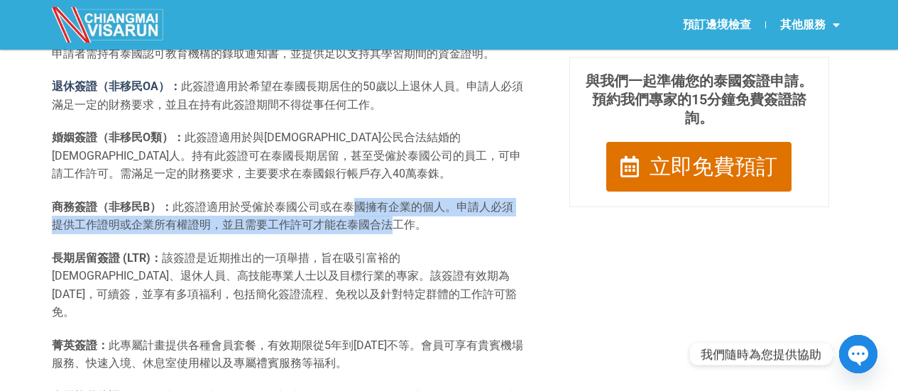
drag, startPoint x: 366, startPoint y: 209, endPoint x: 339, endPoint y: 192, distance: 32.5
click at [339, 200] on font "此簽證適用於受僱於泰國公司或在泰國擁有企業的個人。申請人必須提供工作證明或企業所有權證明，並且需要工作許可才能在泰國合法工作。" at bounding box center [283, 216] width 462 height 32
click at [256, 215] on p "商務簽證（非移民B）： 此簽證適用於受僱於泰國公司或在泰國擁有企業的個人。申請人必須提供工作證明或企業所有權證明，並且需要工作許可才能在泰國合法工作。" at bounding box center [288, 216] width 472 height 36
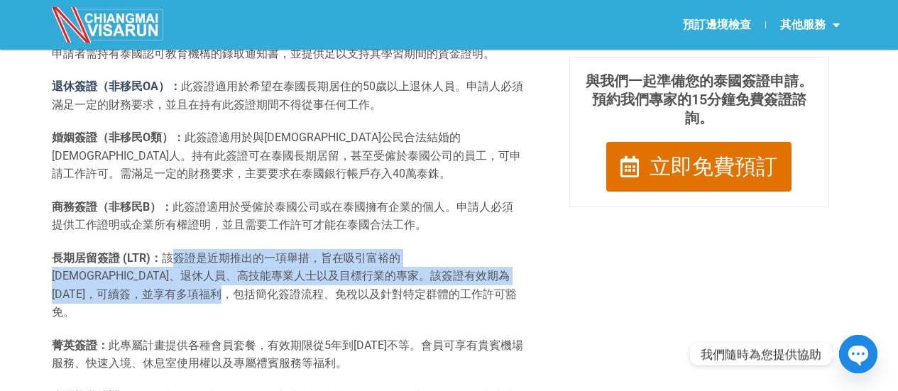
drag, startPoint x: 175, startPoint y: 237, endPoint x: 210, endPoint y: 275, distance: 51.3
click at [210, 275] on font "該簽證是近期推出的一項舉措，旨在吸引富裕的[DEMOGRAPHIC_DATA]、退休人員、高技能專業人士以及目標行業的專家。該簽證有效期為[DATE]，可續簽…" at bounding box center [284, 285] width 465 height 68
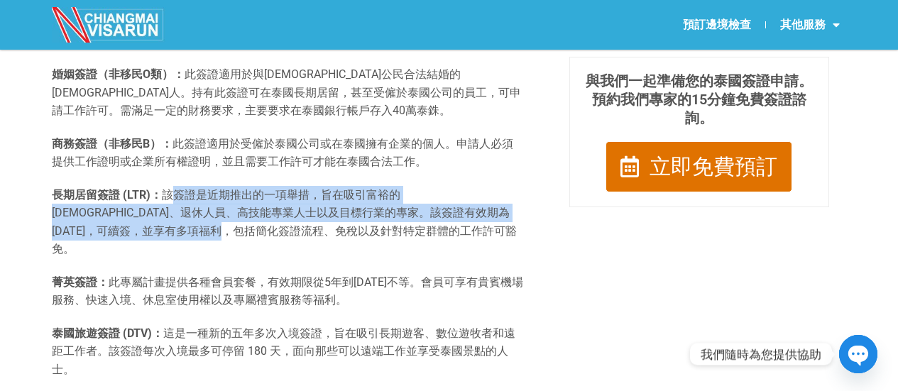
scroll to position [1136, 0]
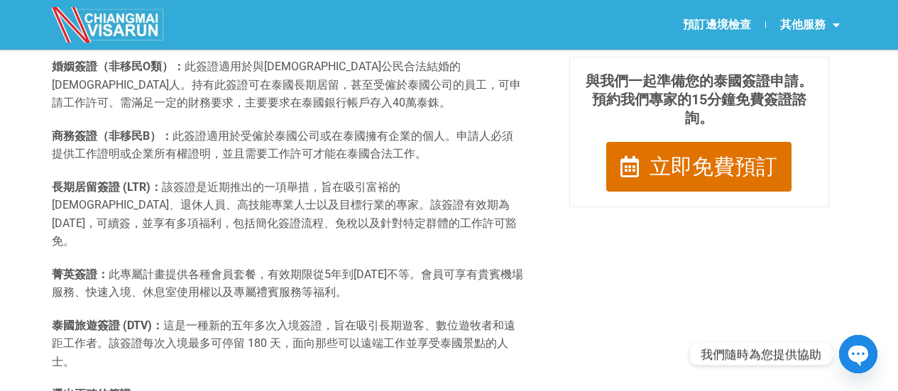
drag, startPoint x: 143, startPoint y: 235, endPoint x: 185, endPoint y: 261, distance: 48.5
click at [144, 268] on font "此專屬計畫提供各種會員套餐，有效期限從5年到[DATE]不等。會員可享有貴賓機場服務、快速入境、休息室使用權以及專屬禮賓服務等福利。" at bounding box center [288, 284] width 472 height 32
click at [206, 319] on font "這是一種新的五年多次入境簽證，旨在吸引長期遊客、數位遊牧者和遠距工作者。該簽證每次入境最多可停留 180 天，面向那些可以遠端工作並享受泰國景點的人士。" at bounding box center [284, 344] width 464 height 50
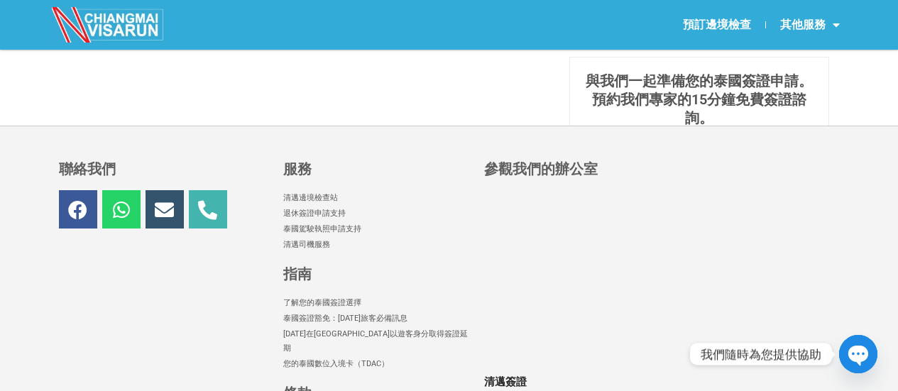
scroll to position [1705, 0]
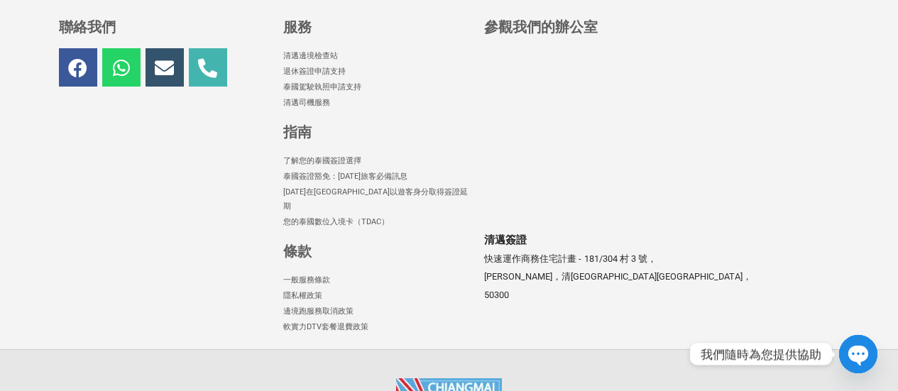
click at [346, 172] on font "泰國簽證豁免：[DATE]旅客必備訊息" at bounding box center [345, 176] width 124 height 9
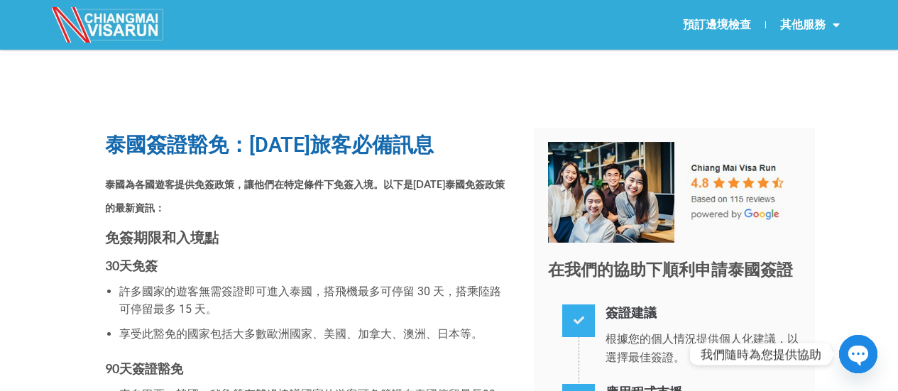
click at [303, 170] on h2 "泰國為各國遊客提供免簽政策，讓他們在特定條件下免簽入境。以下是[DATE]泰國免簽政策的最新資訊：" at bounding box center [309, 194] width 408 height 48
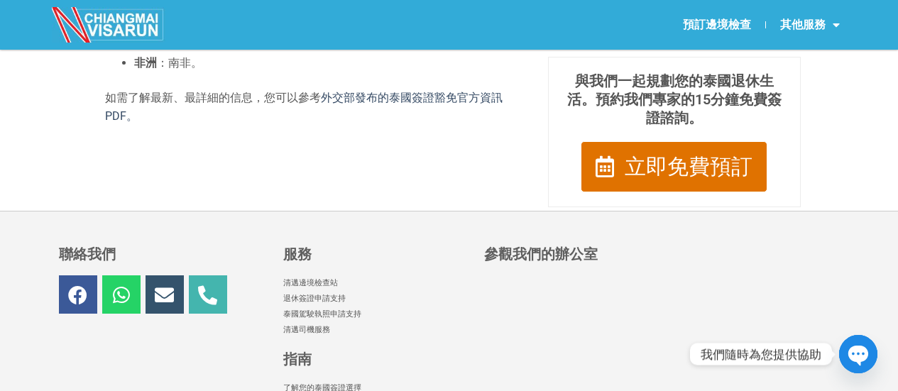
scroll to position [1902, 0]
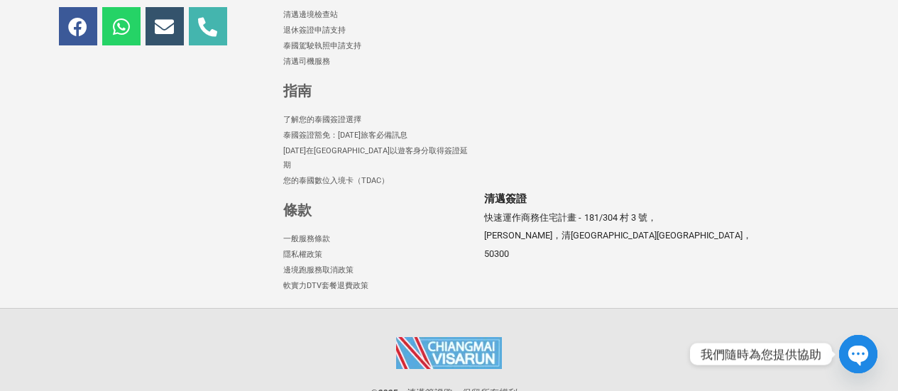
click at [318, 281] on font "軟實力DTV套餐退費政策" at bounding box center [325, 285] width 85 height 9
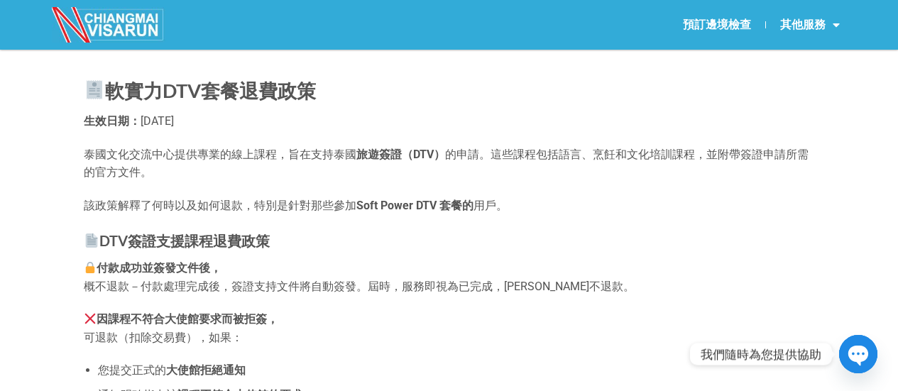
click at [126, 158] on font "泰國文化交流中心提供專業的線上課程，旨在支持泰國" at bounding box center [220, 154] width 273 height 13
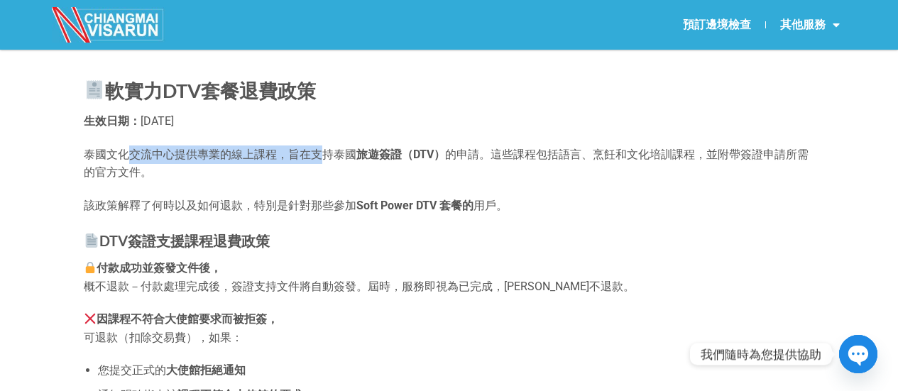
drag, startPoint x: 129, startPoint y: 154, endPoint x: 321, endPoint y: 156, distance: 191.8
click at [321, 156] on font "泰國文化交流中心提供專業的線上課程，旨在支持泰國" at bounding box center [220, 154] width 273 height 13
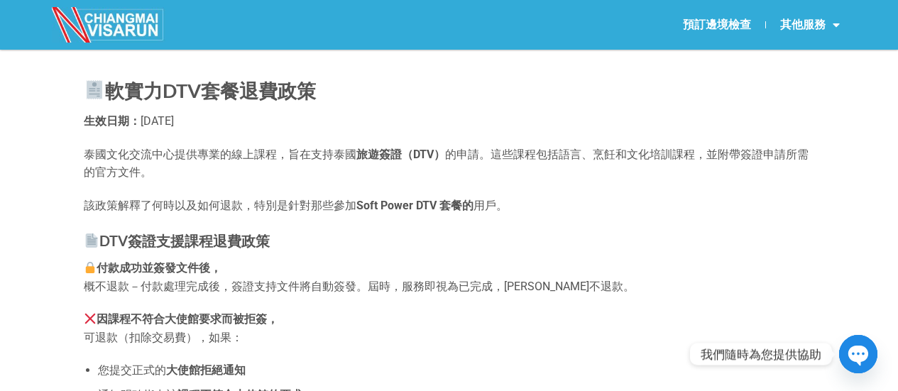
click at [354, 157] on font "泰國文化交流中心提供專業的線上課程，旨在支持泰國" at bounding box center [220, 154] width 273 height 13
drag, startPoint x: 504, startPoint y: 149, endPoint x: 592, endPoint y: 169, distance: 89.6
click at [685, 154] on font "的申請。這些課程包括語言、烹飪和文化培訓課程，並附帶簽證申請所需的官方文件。" at bounding box center [446, 164] width 725 height 32
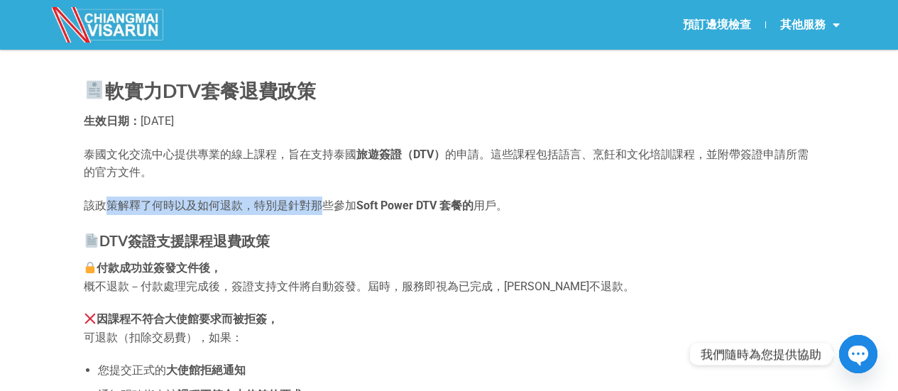
drag, startPoint x: 112, startPoint y: 210, endPoint x: 325, endPoint y: 209, distance: 213.8
click at [325, 209] on font "該政策解釋了何時以及如何退款，特別是針對那些參加" at bounding box center [220, 205] width 273 height 13
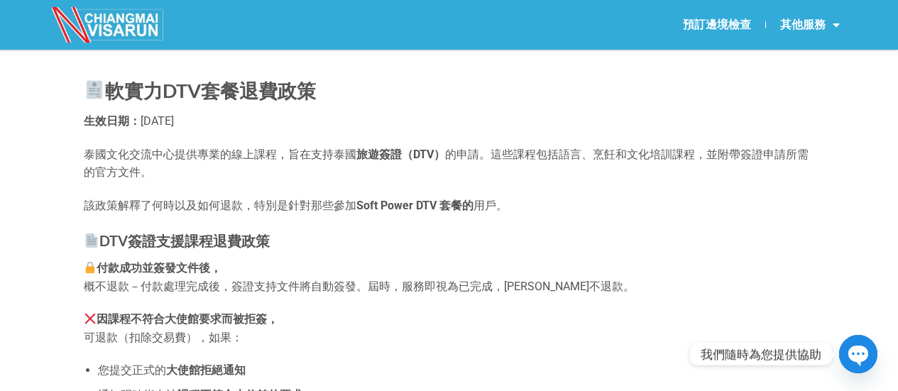
click at [220, 273] on font "付款成功並簽發文件後，" at bounding box center [159, 267] width 125 height 13
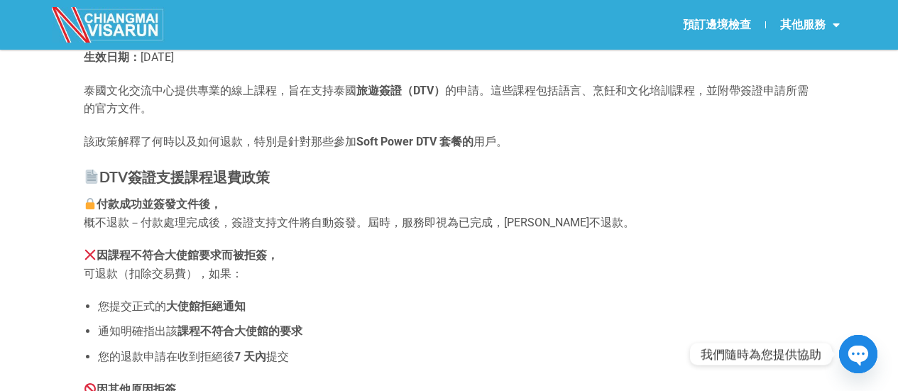
scroll to position [71, 0]
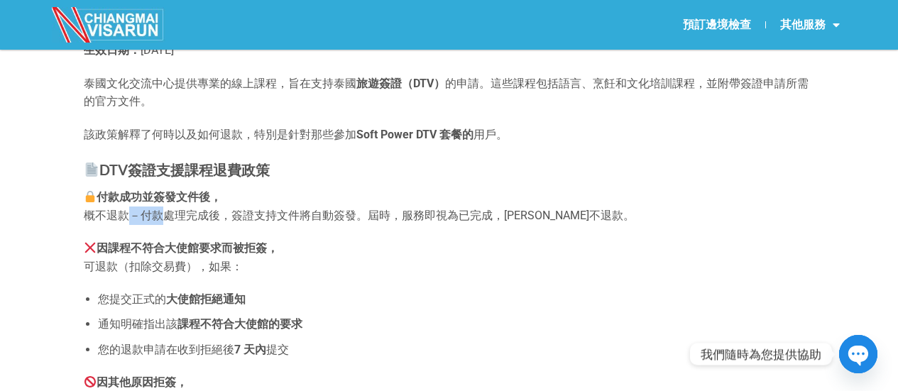
drag, startPoint x: 129, startPoint y: 222, endPoint x: 168, endPoint y: 219, distance: 39.2
click at [168, 219] on p "付款成功並簽發文件後， 概不退款－付款處理完成後，簽證支持文件將自動簽發。屆時，服務即視為已完成，恕不退款。" at bounding box center [450, 206] width 732 height 36
click at [119, 268] on font "可退款（扣除交易費），如果：" at bounding box center [163, 266] width 159 height 13
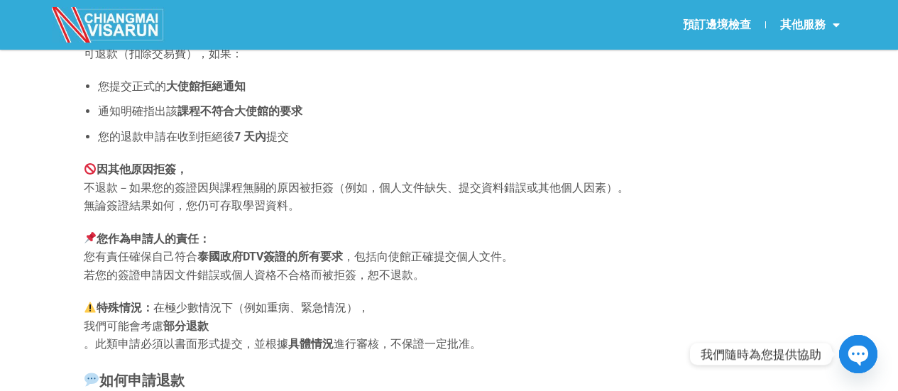
scroll to position [355, 0]
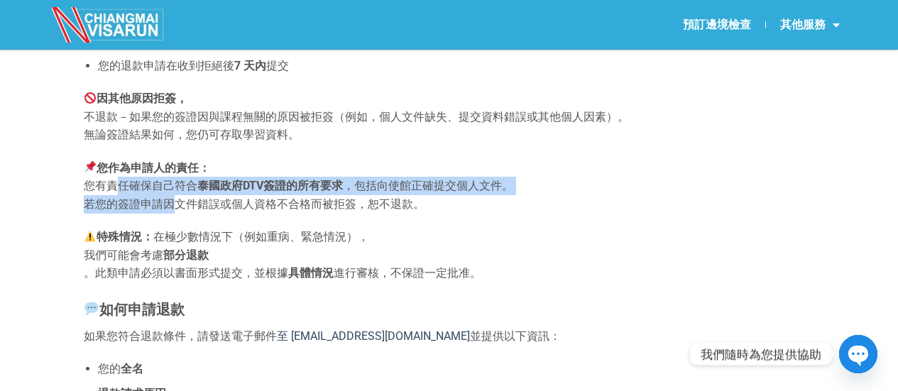
drag, startPoint x: 118, startPoint y: 185, endPoint x: 153, endPoint y: 232, distance: 58.4
click at [178, 200] on p "您作為申請人的責任： 您有責任確保自己符合 泰國政府DTV簽證的所有要求 ，包括向使館正確提交個人文件。 若您的簽證申請因文件錯誤或個人資格不合格而被拒簽，恕…" at bounding box center [450, 186] width 732 height 55
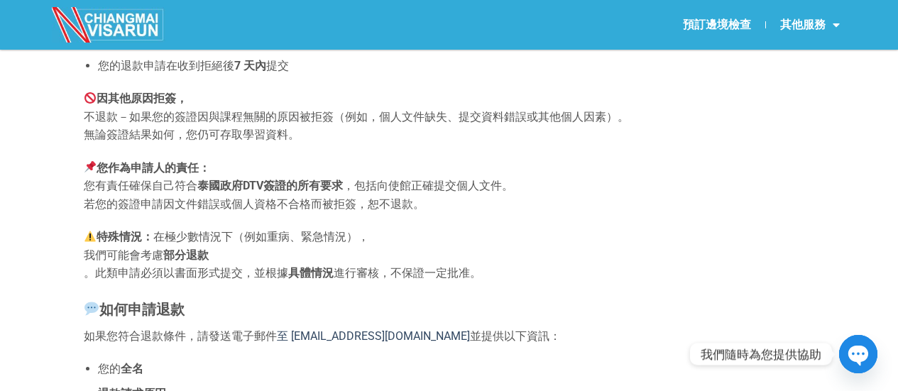
click at [137, 245] on p "特殊情況： 在極少數情況下（例如重病、緊急情況）， 我們可能會考慮 部分退款 。此類申請必須以書面形式提交，並根據 具體情況 進行審核，不保證一定批准。" at bounding box center [450, 255] width 732 height 55
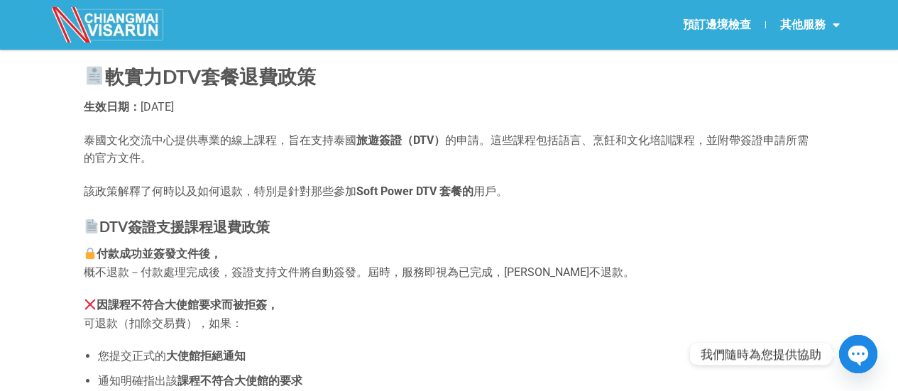
scroll to position [0, 0]
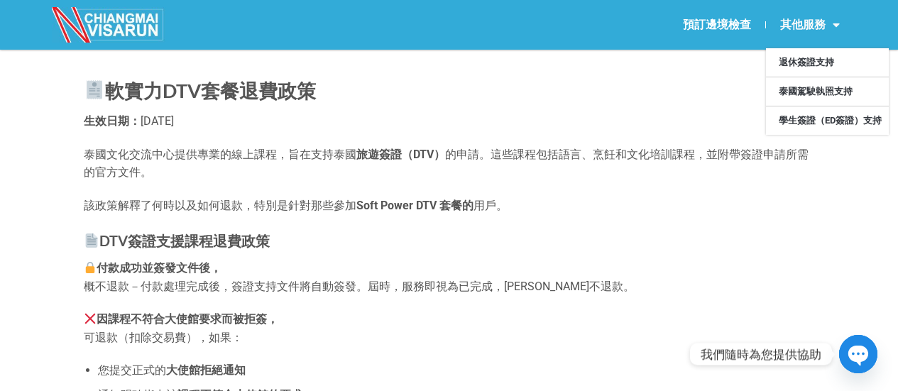
click at [820, 26] on font "其他服務" at bounding box center [803, 24] width 45 height 13
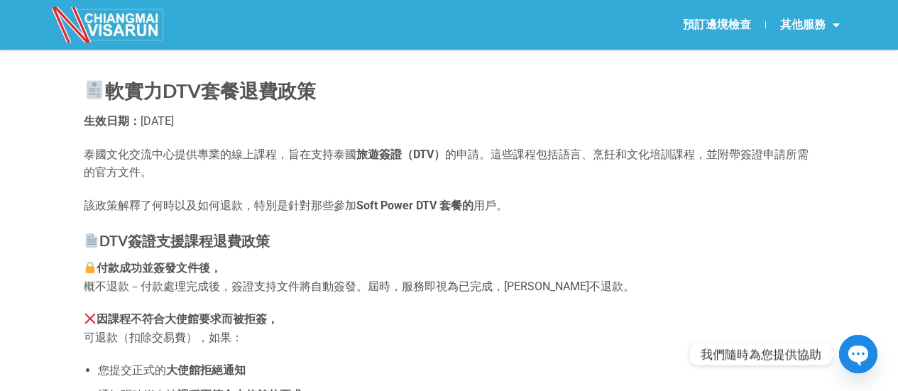
click at [136, 26] on img at bounding box center [109, 25] width 114 height 36
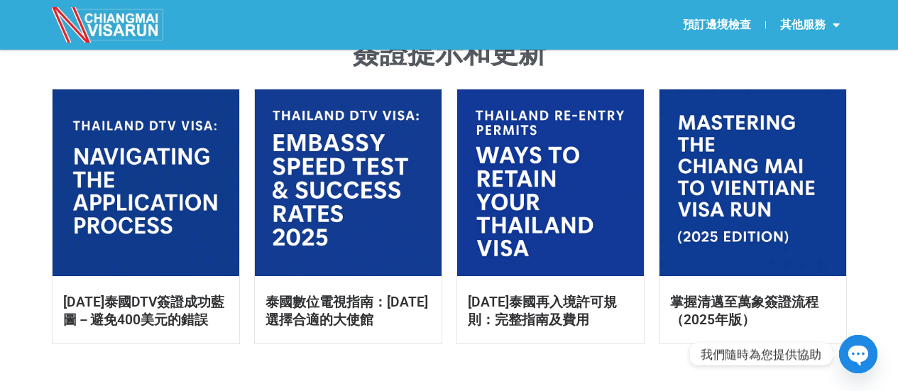
scroll to position [781, 0]
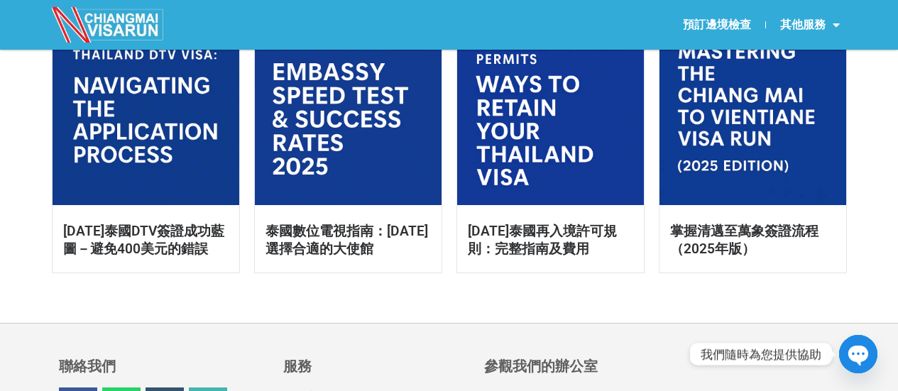
click at [540, 257] on h2 "2025年泰國再入境許可規則：完整指南及費用" at bounding box center [550, 241] width 165 height 36
click at [558, 246] on font "2025年泰國再入境許可規則：完整指南及費用" at bounding box center [542, 240] width 149 height 34
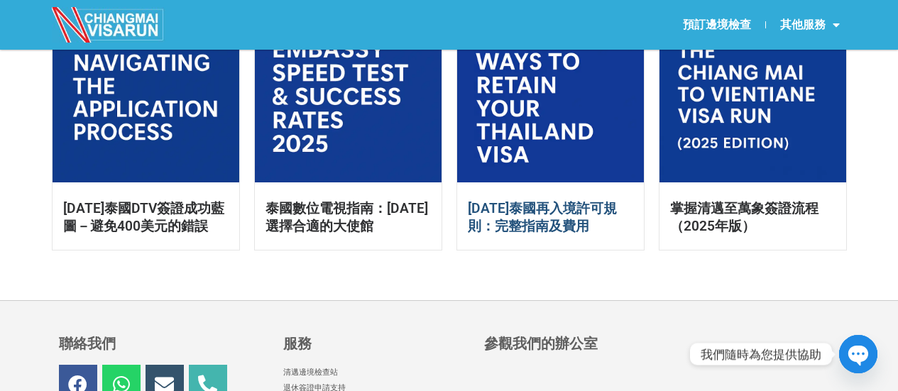
scroll to position [852, 0]
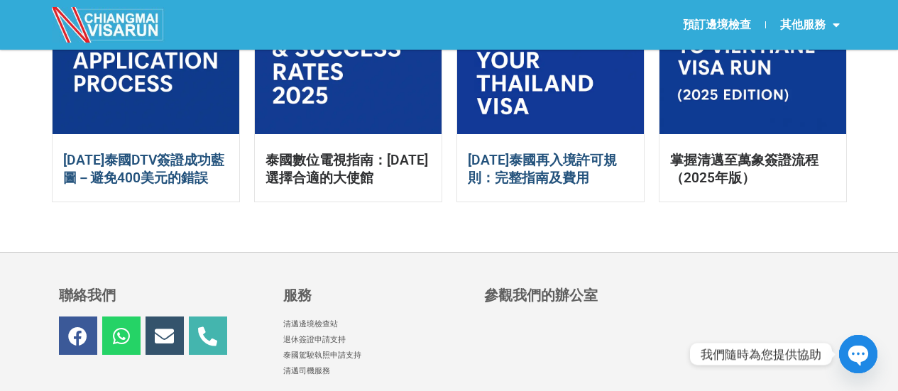
click at [178, 178] on font "2025年泰國DTV簽證成功藍圖－避免400美元的錯誤" at bounding box center [143, 169] width 161 height 34
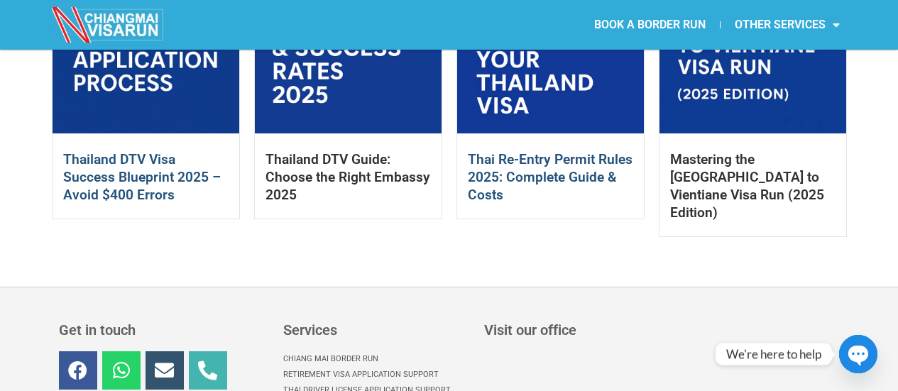
scroll to position [852, 0]
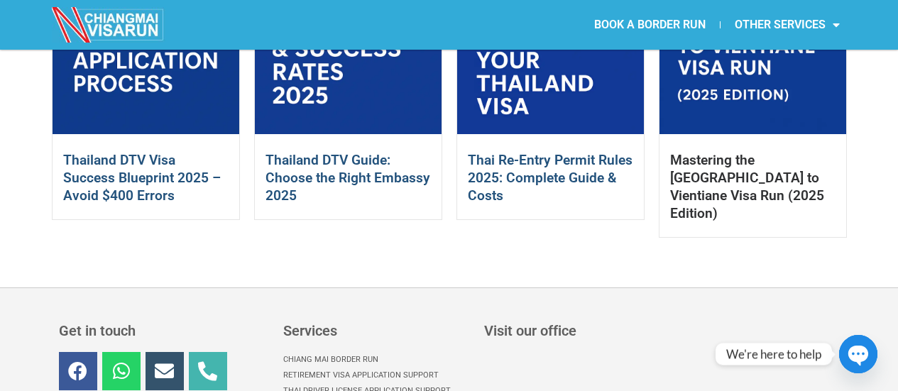
click at [352, 173] on link "Thailand DTV Guide: Choose the Right Embassy 2025" at bounding box center [348, 178] width 165 height 52
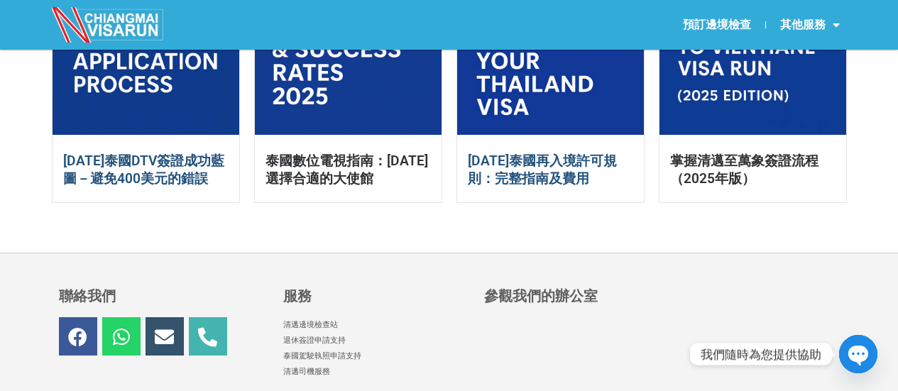
scroll to position [852, 0]
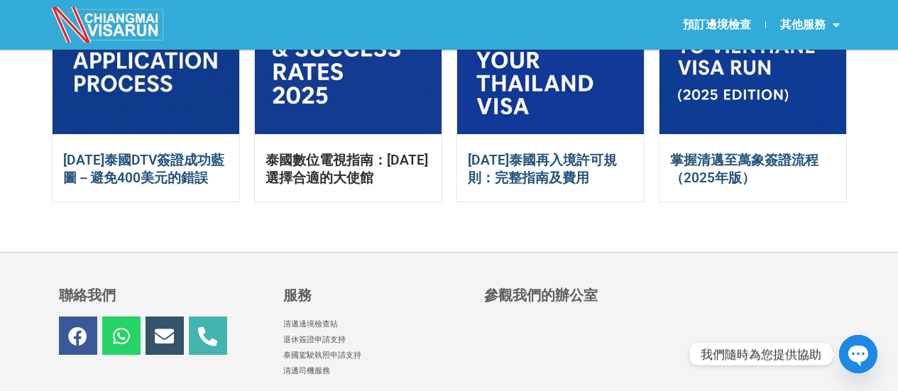
click at [715, 174] on font "掌握清邁至萬象簽證流程（2025年版）" at bounding box center [744, 169] width 148 height 34
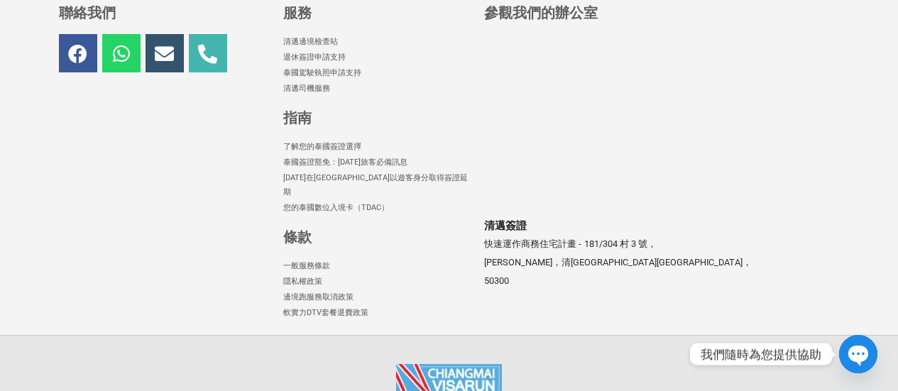
scroll to position [1136, 0]
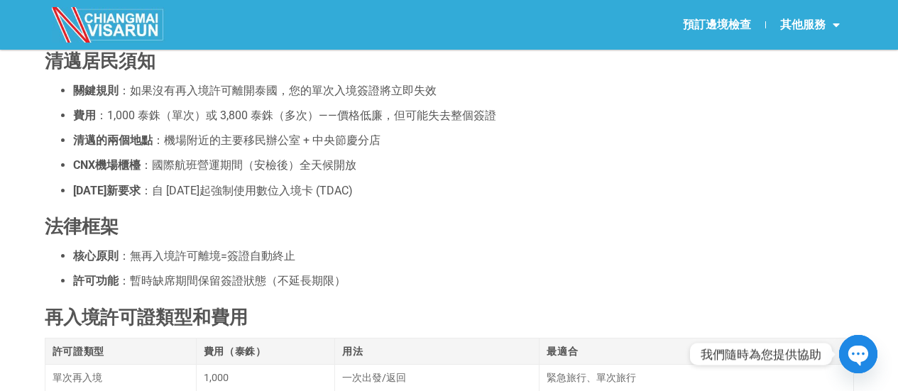
scroll to position [568, 0]
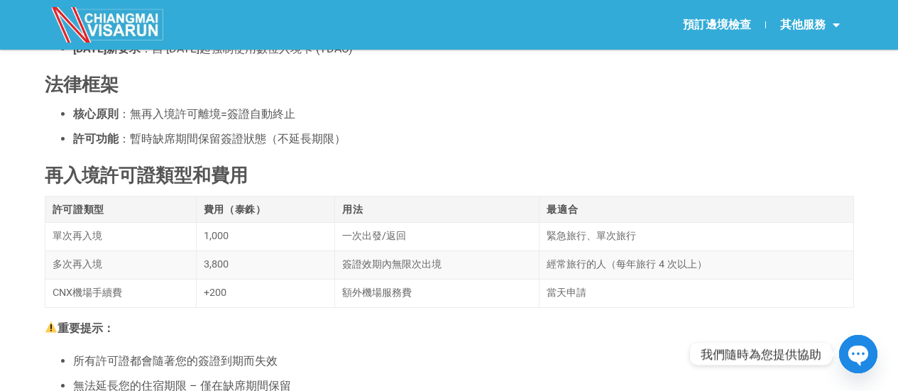
click at [612, 303] on td "當天申請" at bounding box center [697, 293] width 314 height 28
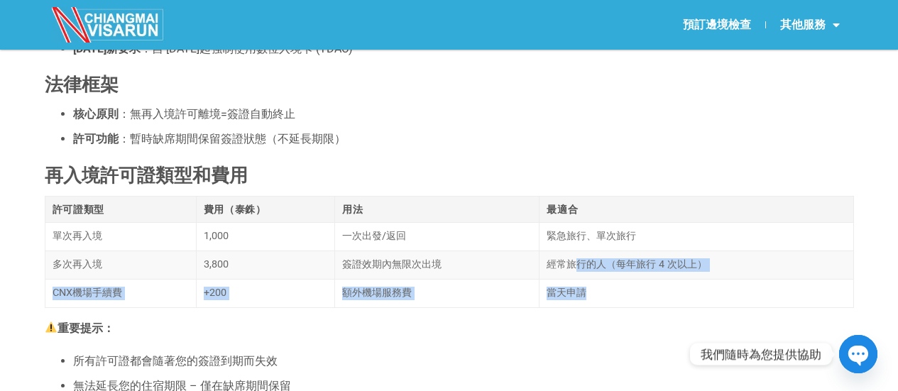
drag, startPoint x: 599, startPoint y: 300, endPoint x: 583, endPoint y: 281, distance: 24.2
click at [583, 281] on tbody "單次再入境 1,000 一次出發/返回 緊急旅行、單次旅行 多次再入境 3,800 簽證效期內無限次出境 經常旅行的人（每年旅行 4 次以上） CNX機場手續…" at bounding box center [449, 264] width 809 height 85
click at [585, 265] on font "經常旅行的人（每年旅行 4 次以上）" at bounding box center [627, 265] width 161 height 12
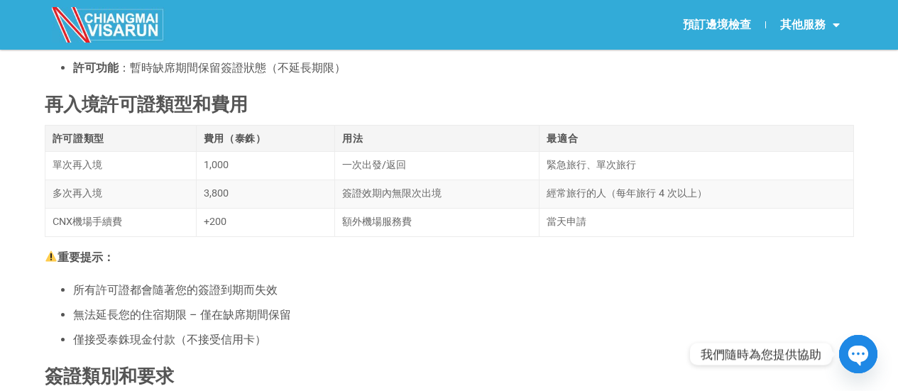
scroll to position [781, 0]
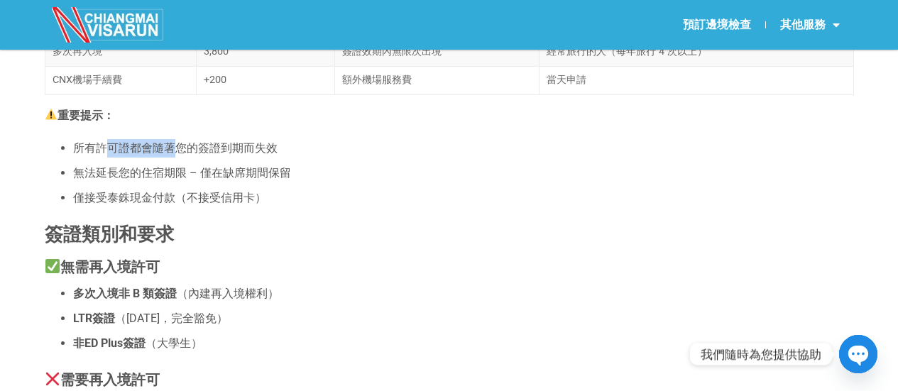
drag, startPoint x: 107, startPoint y: 146, endPoint x: 173, endPoint y: 149, distance: 65.4
click at [173, 149] on font "所有許可證都會隨著您的簽證到期而失效" at bounding box center [175, 147] width 205 height 13
drag, startPoint x: 129, startPoint y: 179, endPoint x: 178, endPoint y: 180, distance: 49.7
click at [178, 180] on font "無法延長您的住宿期限 – 僅在缺席期間保留" at bounding box center [182, 172] width 218 height 13
click at [120, 205] on font "僅接受泰銖現金付款（不接受信用卡）" at bounding box center [169, 197] width 193 height 13
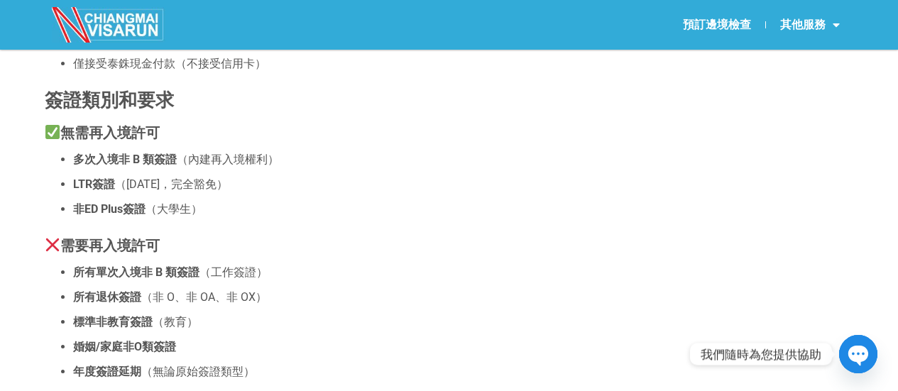
scroll to position [923, 0]
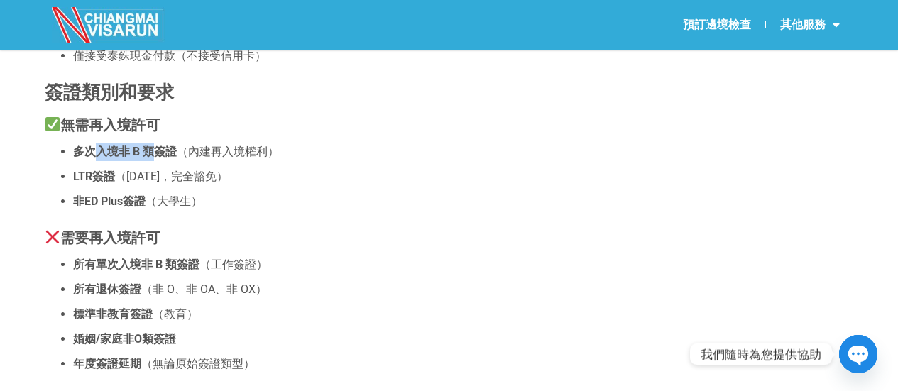
drag, startPoint x: 101, startPoint y: 156, endPoint x: 150, endPoint y: 147, distance: 49.9
click at [150, 147] on li "多次入境非 B 類簽證 （內建再入境權利）" at bounding box center [463, 152] width 781 height 18
drag, startPoint x: 129, startPoint y: 166, endPoint x: 105, endPoint y: 173, distance: 25.2
click at [129, 168] on ul "多次入境非 B 類簽證 （內建再入境權利） LTR簽證 （10年，完全豁免） 非ED Plus簽證 （大學生）" at bounding box center [450, 177] width 810 height 68
click at [108, 169] on ul "多次入境非 B 類簽證 （內建再入境權利） LTR簽證 （10年，完全豁免） 非ED Plus簽證 （大學生）" at bounding box center [450, 177] width 810 height 68
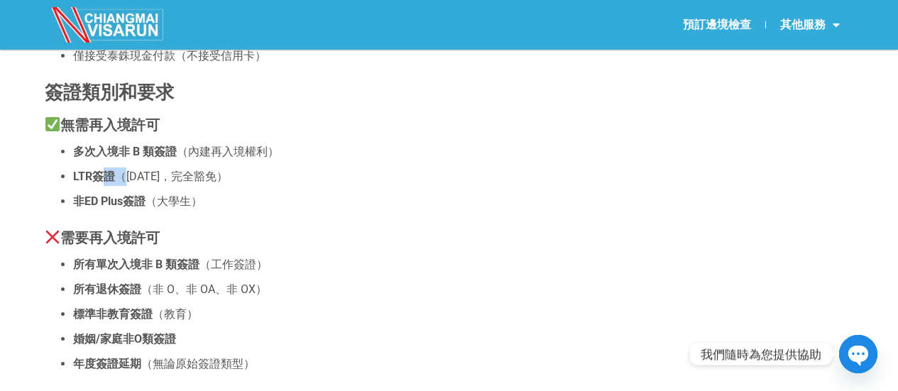
drag, startPoint x: 98, startPoint y: 182, endPoint x: 124, endPoint y: 177, distance: 26.7
click at [124, 177] on li "LTR簽證 （10年，完全豁免）" at bounding box center [463, 177] width 781 height 18
click at [104, 200] on font "非ED Plus簽證" at bounding box center [109, 201] width 72 height 13
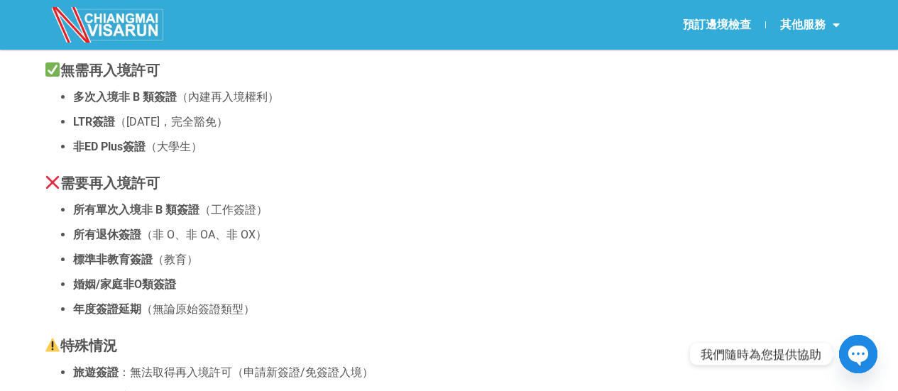
scroll to position [994, 0]
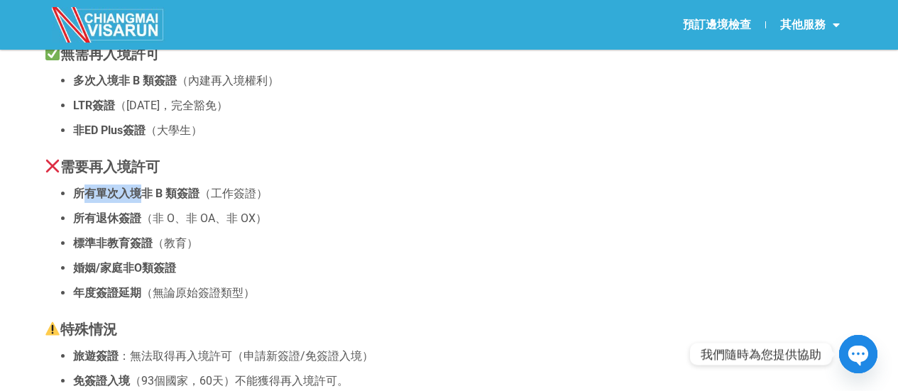
drag, startPoint x: 86, startPoint y: 195, endPoint x: 143, endPoint y: 197, distance: 56.9
click at [143, 197] on font "所有單次入境非 B 類簽證" at bounding box center [136, 193] width 126 height 13
click at [122, 222] on font "所有退休簽證" at bounding box center [107, 218] width 68 height 13
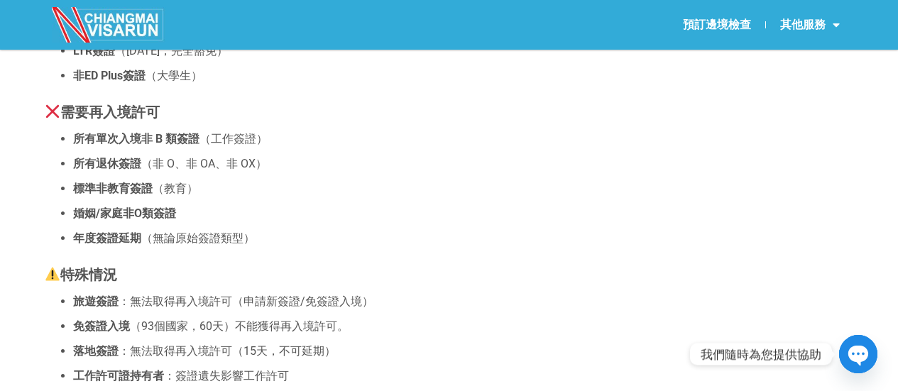
scroll to position [1065, 0]
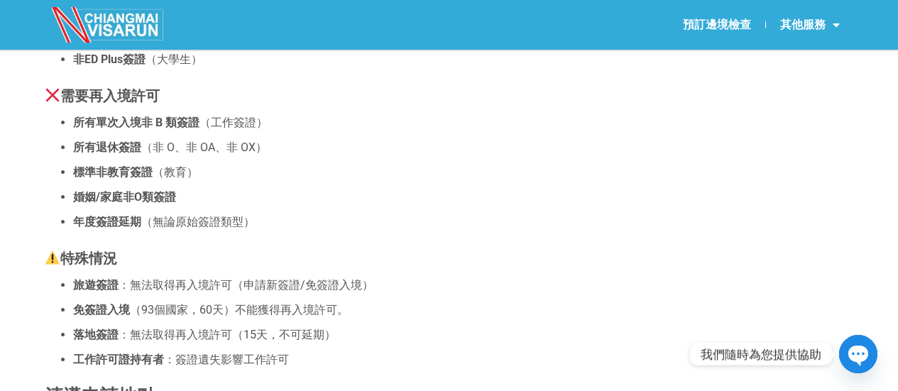
click at [195, 292] on font "：無法取得再入境許可（申請新簽證/免簽證入境）" at bounding box center [246, 284] width 255 height 13
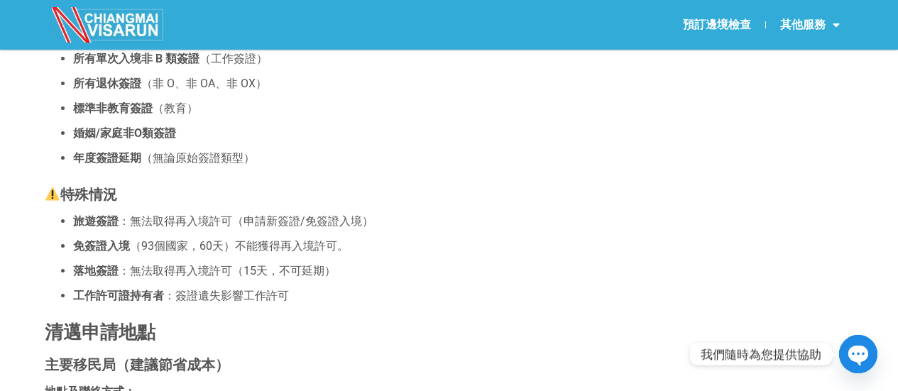
scroll to position [1136, 0]
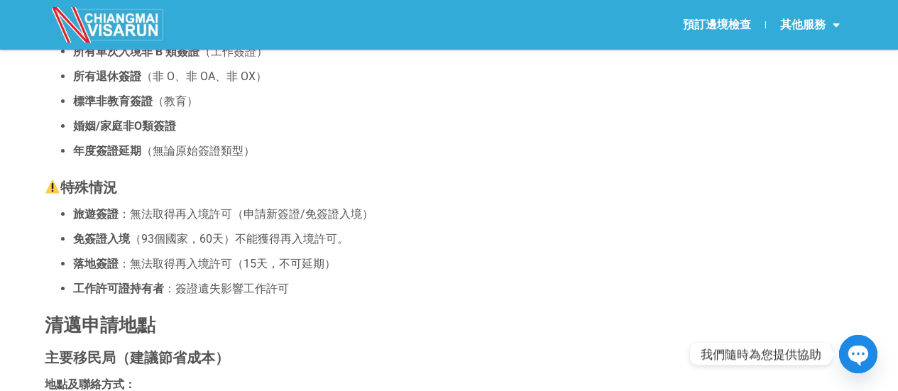
click at [184, 266] on font "：無法取得再入境許可（15天，不可延期）" at bounding box center [227, 263] width 217 height 13
click at [142, 294] on font "工作許可證持有者" at bounding box center [118, 288] width 91 height 13
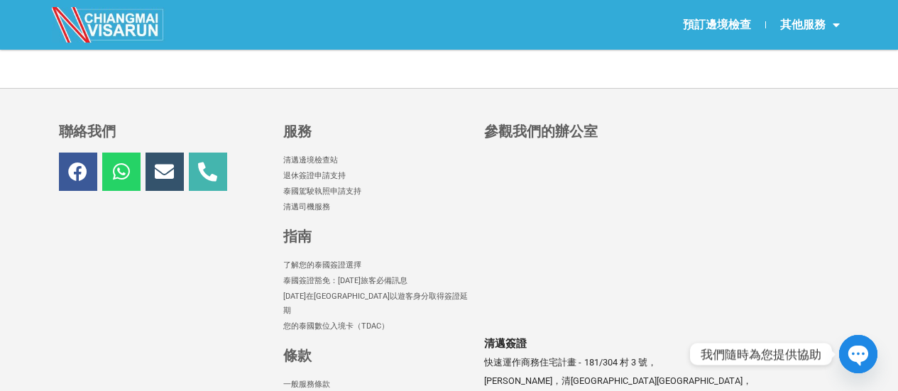
scroll to position [4227, 0]
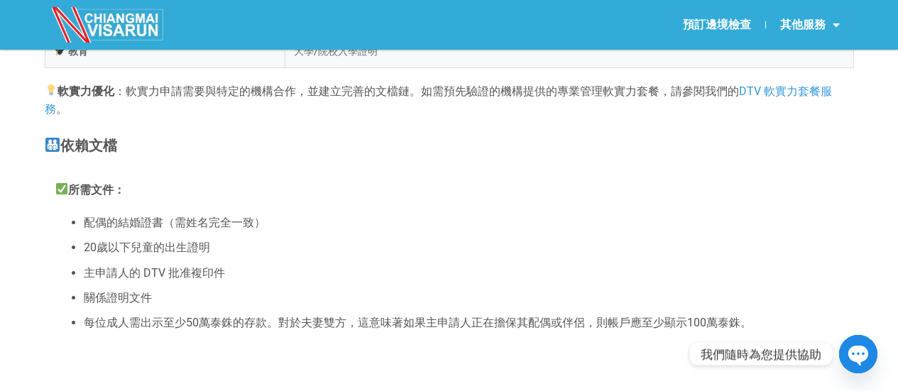
scroll to position [1918, 0]
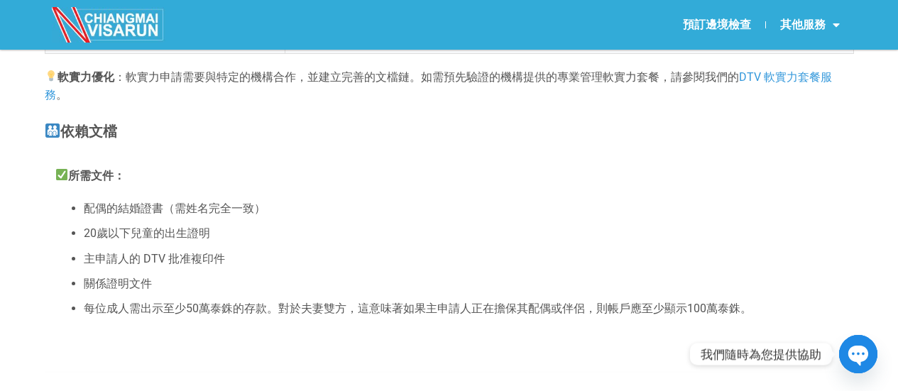
click at [796, 84] on font "DTV 軟實力套餐服務" at bounding box center [439, 86] width 788 height 32
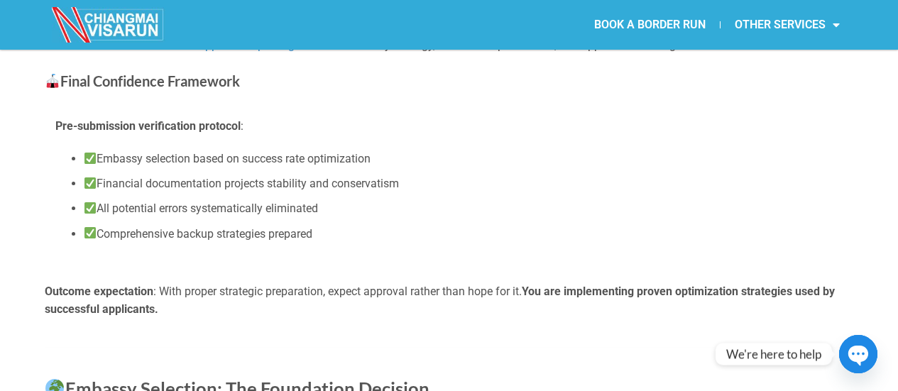
scroll to position [6783, 0]
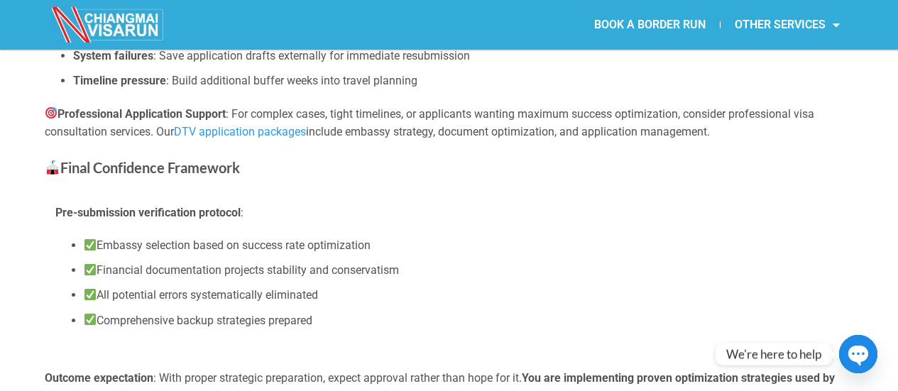
click at [200, 128] on link "DTV application packages" at bounding box center [240, 131] width 132 height 13
drag, startPoint x: 302, startPoint y: 6, endPoint x: 622, endPoint y: 129, distance: 343.3
click at [622, 129] on p "Professional Application Support : For complex cases, tight timelines, or appli…" at bounding box center [450, 123] width 810 height 36
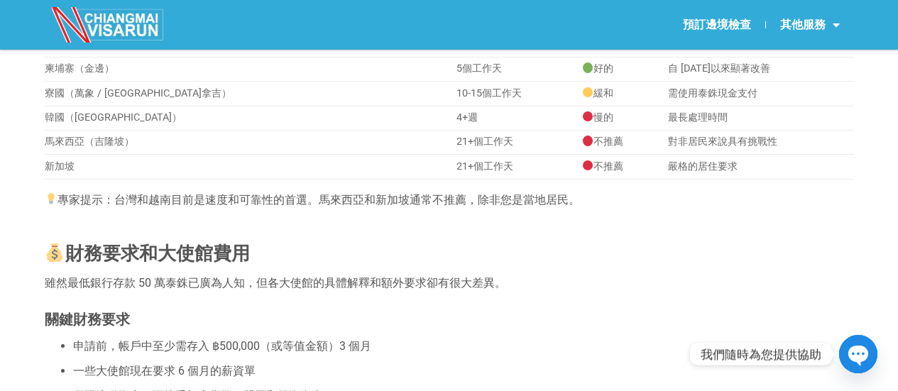
scroll to position [355, 0]
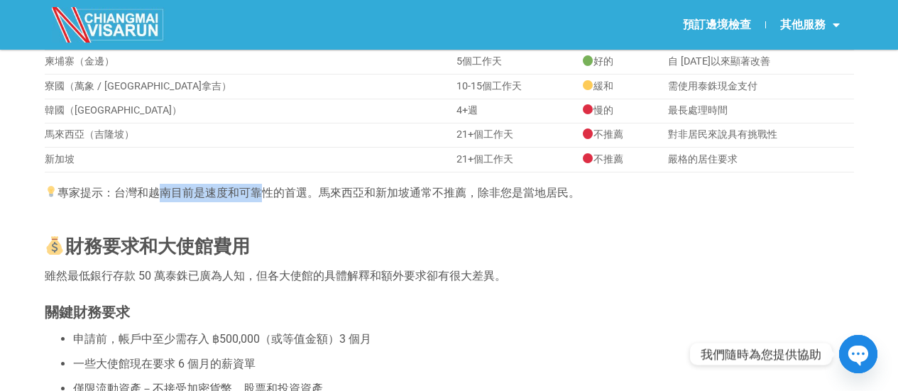
drag, startPoint x: 159, startPoint y: 198, endPoint x: 266, endPoint y: 202, distance: 107.3
click at [266, 200] on font "專家提示：台灣和越南目前是速度和可靠性的首選。馬來西亞和新加坡通常不推薦，除非您是當地居民。" at bounding box center [319, 192] width 523 height 13
click at [325, 225] on h2 at bounding box center [450, 213] width 810 height 23
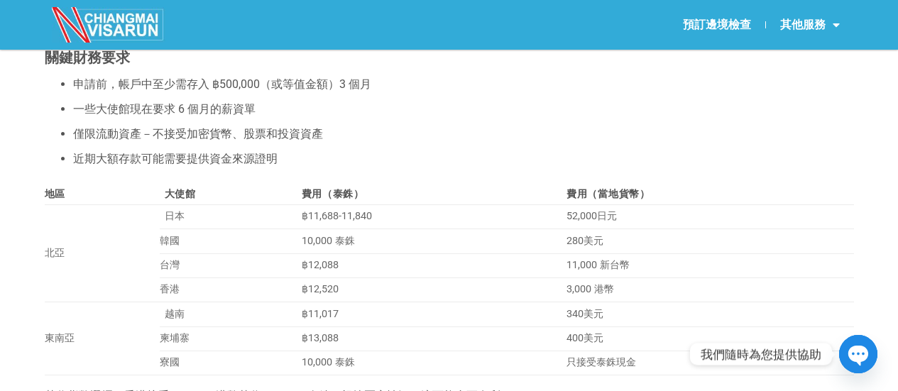
scroll to position [639, 0]
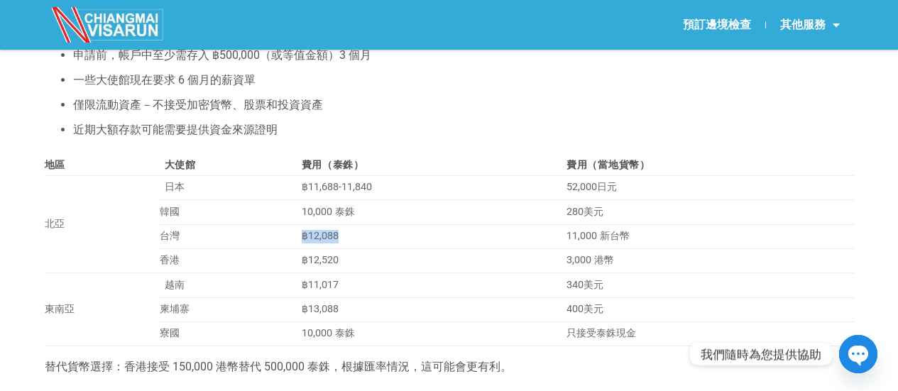
drag, startPoint x: 302, startPoint y: 250, endPoint x: 341, endPoint y: 244, distance: 39.5
click at [341, 244] on td "฿12,088" at bounding box center [428, 237] width 265 height 24
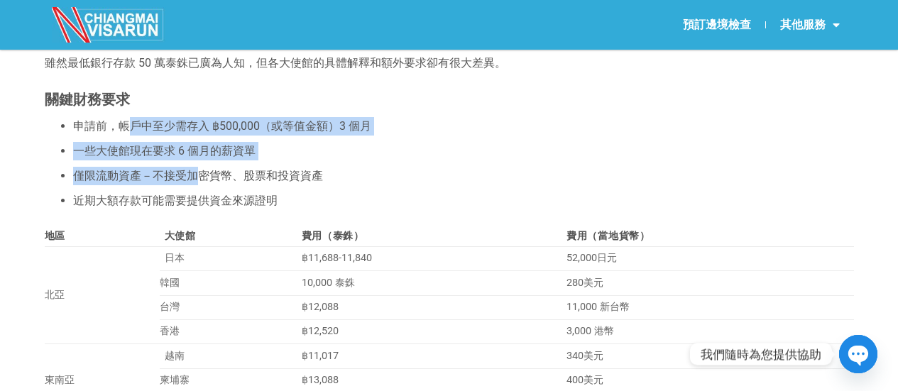
drag, startPoint x: 124, startPoint y: 131, endPoint x: 197, endPoint y: 179, distance: 88.3
click at [197, 179] on ul "申請前，帳戶中至少需存入 ฿500,000（或等值金額）3 個月 一些大使館現在要求 6 個月的薪資單 僅限流動資產－不接受加密貨幣、股票和投資資產 近期大額…" at bounding box center [450, 163] width 810 height 93
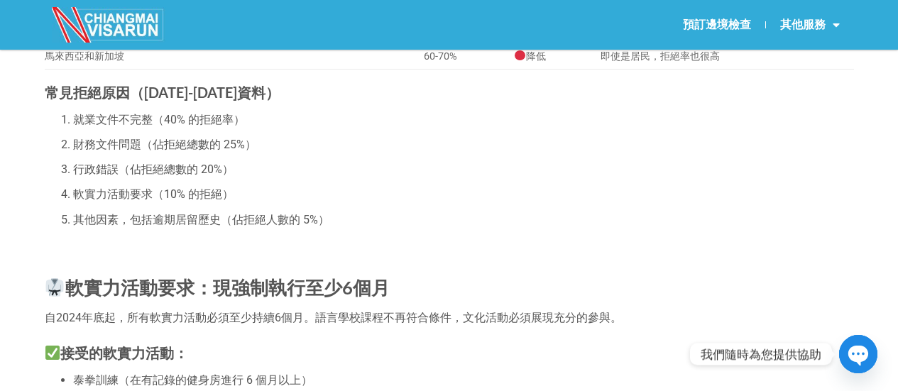
scroll to position [1420, 0]
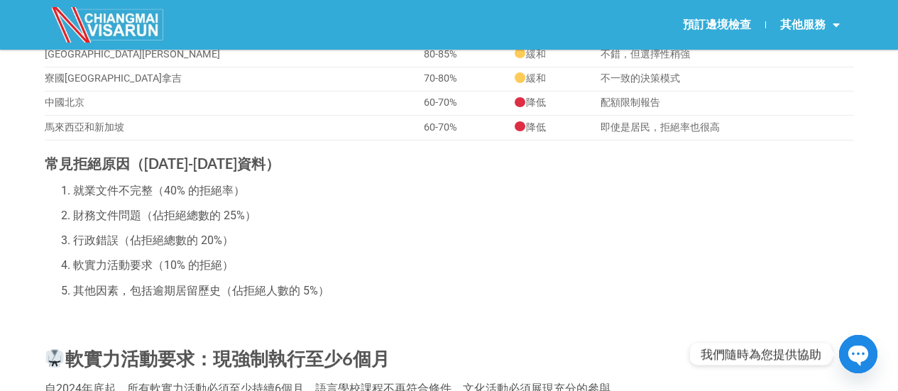
click at [88, 222] on font "財務文件問題（佔拒絕總數的 25%）" at bounding box center [164, 215] width 183 height 13
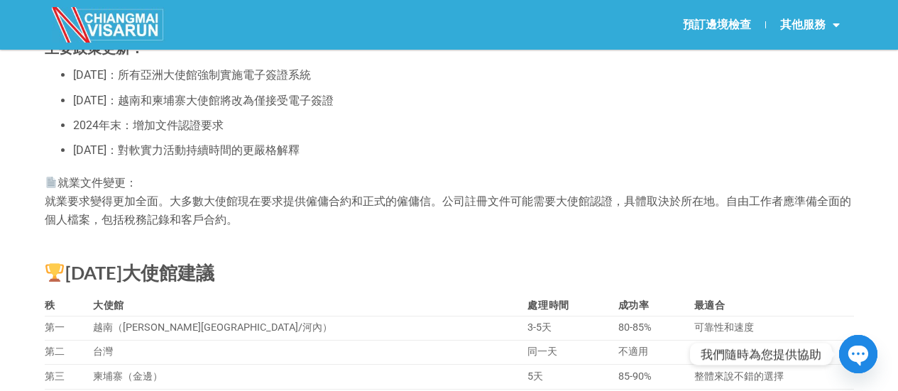
scroll to position [2699, 0]
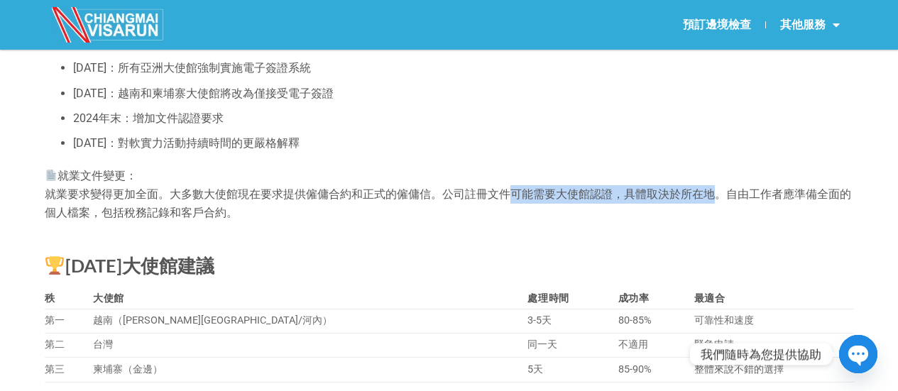
drag, startPoint x: 505, startPoint y: 230, endPoint x: 717, endPoint y: 234, distance: 211.7
click at [717, 219] on font "就業要求變得更加全面。大多數大使館現在要求提供僱傭合約和正式的僱傭信。公司註冊文件可能需要大使館認證，具體取決於所在地。自由工作者應準備全面的個人檔案，包括稅…" at bounding box center [448, 204] width 807 height 32
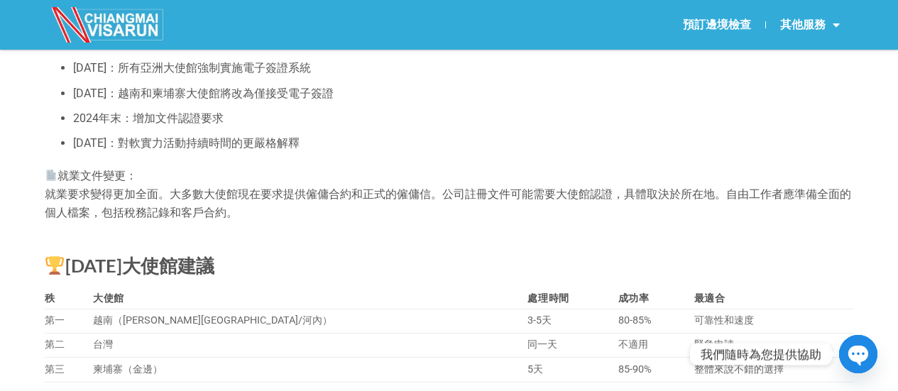
click at [516, 245] on h2 at bounding box center [450, 233] width 810 height 23
click at [255, 222] on div "就業文件變更： 就業要求變得更加全面。大多數大使館現在要求提供僱傭合約和正式的僱傭信。公司註冊文件可能需要大使館認證，具體取決於所在地。自由工作者應準備全面的…" at bounding box center [450, 194] width 810 height 55
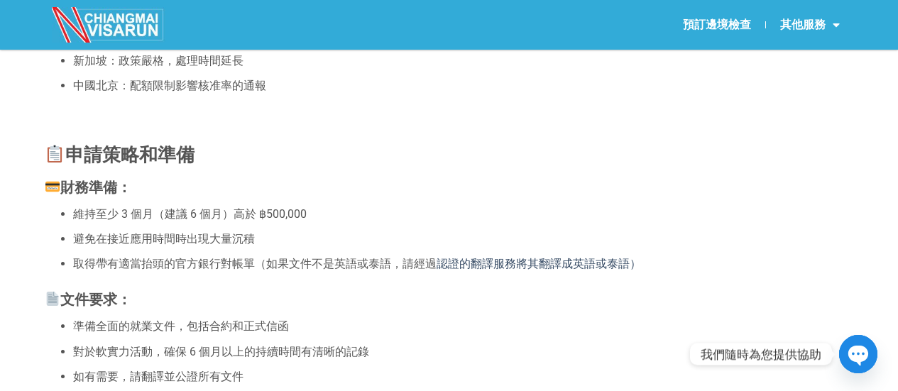
scroll to position [3125, 0]
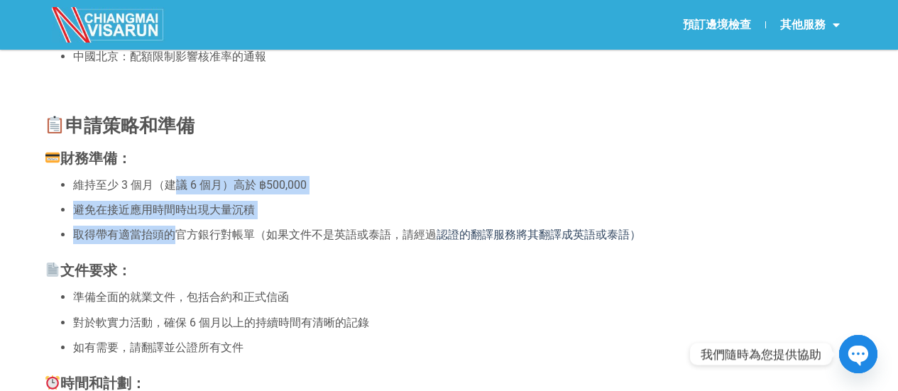
drag, startPoint x: 175, startPoint y: 225, endPoint x: 179, endPoint y: 270, distance: 44.9
click at [179, 244] on ul "維持至少 3 個月（建議 6 個月）高於 ฿500,000 避免在接近應用時間時出現大量沉積 取得帶有適當抬頭的官方銀行對帳單（ 如果文件不是英語或泰語，請經…" at bounding box center [450, 210] width 810 height 68
click at [179, 241] on font "取得帶有適當抬頭的官方銀行對帳單（" at bounding box center [169, 234] width 193 height 13
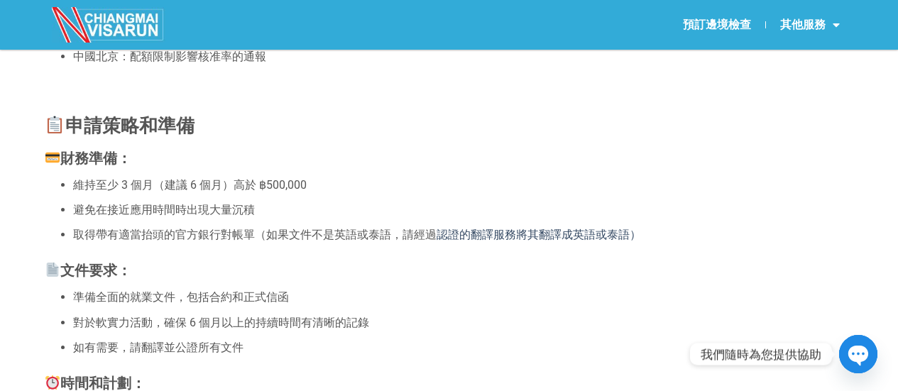
click at [166, 217] on font "避免在接近應用時間時出現大量沉積" at bounding box center [164, 209] width 182 height 13
drag, startPoint x: 115, startPoint y: 271, endPoint x: 289, endPoint y: 269, distance: 174.0
click at [289, 241] on font "取得帶有適當抬頭的官方銀行對帳單（ 如果文件不是英語或泰語，請經過" at bounding box center [255, 234] width 364 height 13
click at [287, 241] on font "如果文件不是英語或泰語，請經過" at bounding box center [351, 234] width 170 height 13
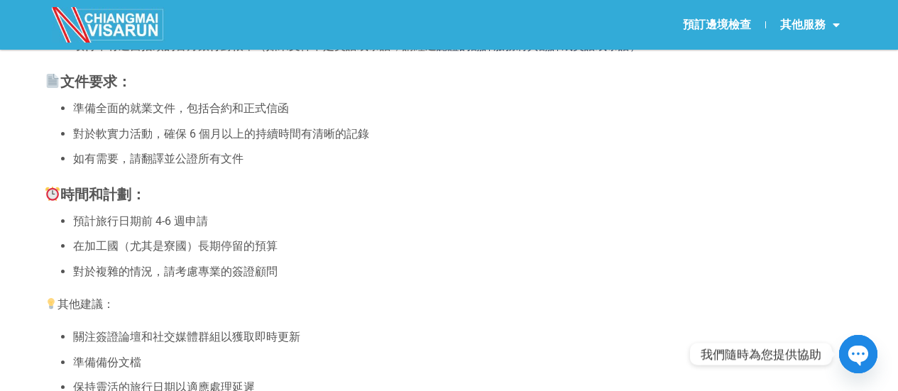
scroll to position [3338, 0]
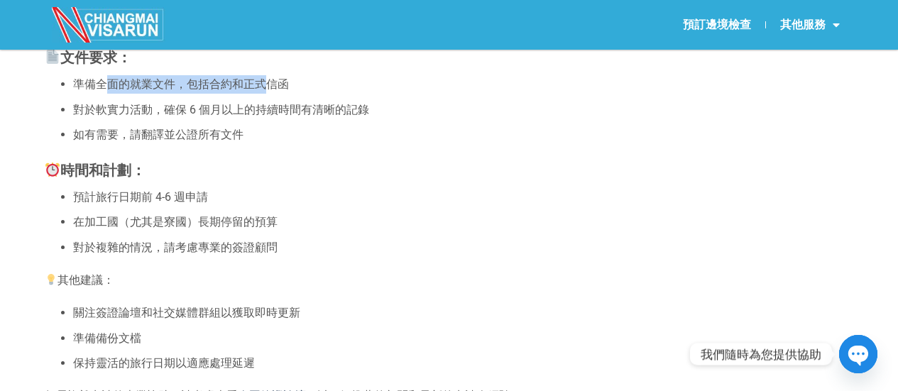
drag, startPoint x: 107, startPoint y: 129, endPoint x: 262, endPoint y: 121, distance: 155.7
click at [262, 91] on font "準備全面的就業文件，包括合約和正式信函" at bounding box center [181, 83] width 216 height 13
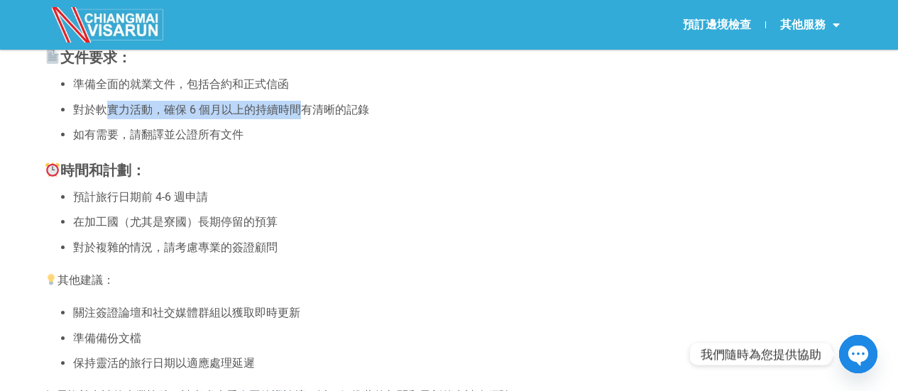
drag, startPoint x: 107, startPoint y: 152, endPoint x: 298, endPoint y: 153, distance: 191.1
click at [298, 116] on font "對於軟實力活動，確保 6 個月以上的持續時間有清晰的記錄" at bounding box center [221, 109] width 296 height 13
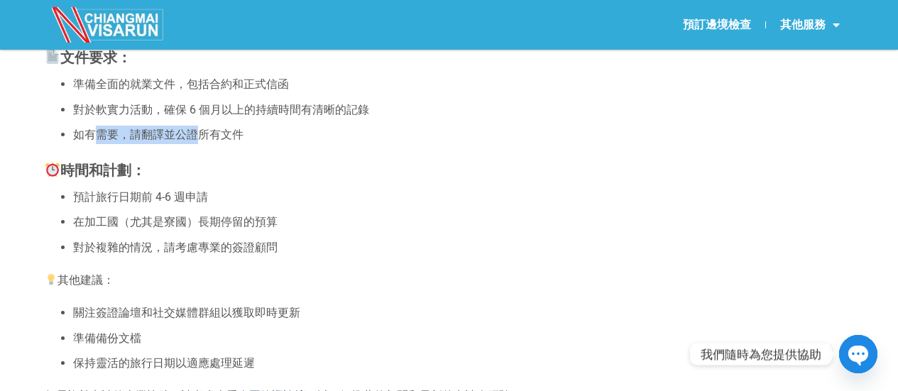
drag, startPoint x: 99, startPoint y: 174, endPoint x: 197, endPoint y: 175, distance: 97.3
click at [197, 141] on font "如有需要，請翻譯並公證所有文件" at bounding box center [158, 134] width 170 height 13
click at [271, 181] on h3 "時間和計劃：" at bounding box center [450, 169] width 810 height 23
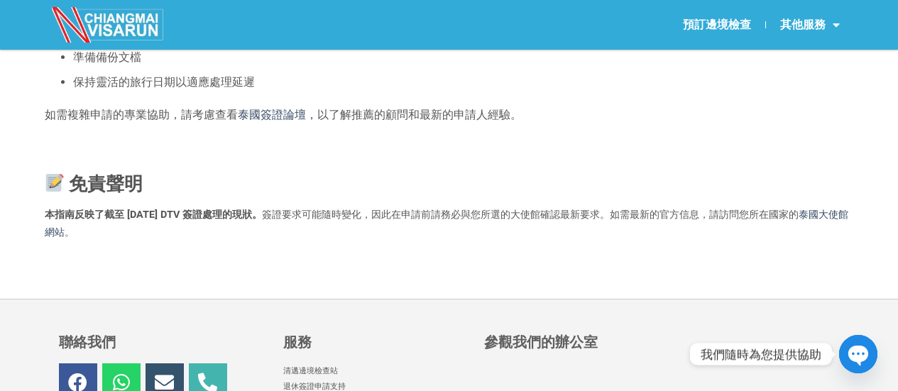
scroll to position [3622, 0]
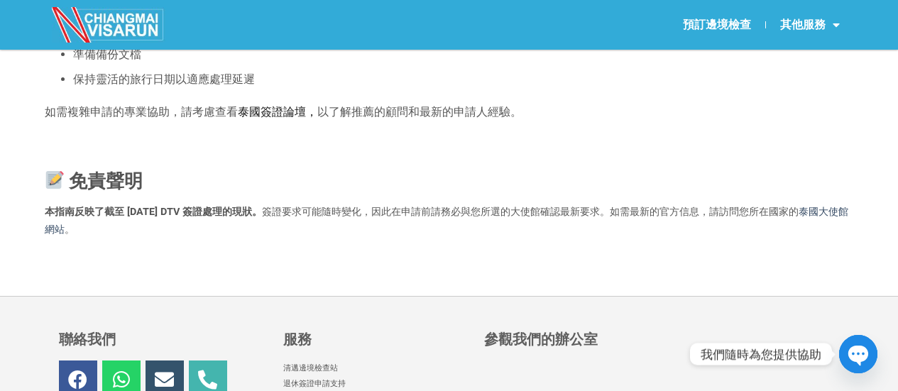
click at [273, 119] on font "泰國簽證論壇，" at bounding box center [278, 111] width 80 height 13
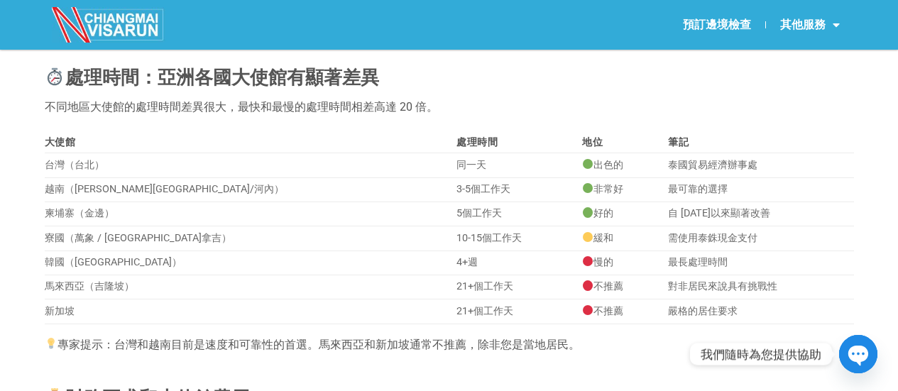
scroll to position [0, 0]
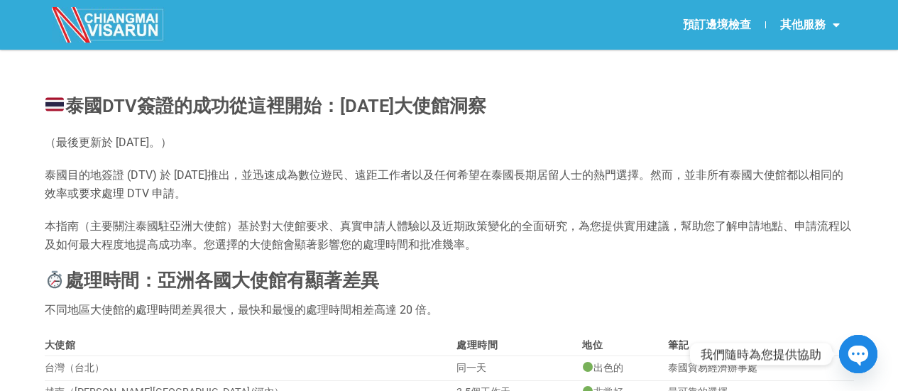
click at [444, 175] on font "泰國目的地簽證 (DTV) 於 [DATE]推出，並迅速成為數位遊民、遠距工作者以及任何希望在泰國長期居留人士的熱門選擇。然而，並非所有泰國大使館都以相同的效…" at bounding box center [444, 184] width 799 height 32
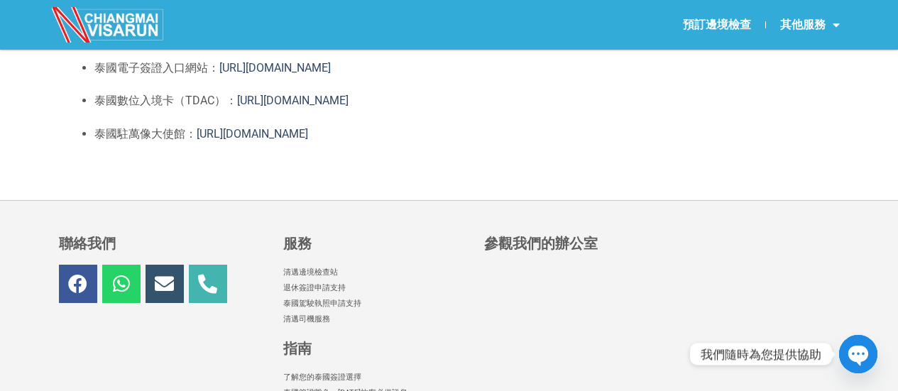
scroll to position [1776, 0]
